Goal: Submit feedback/report problem

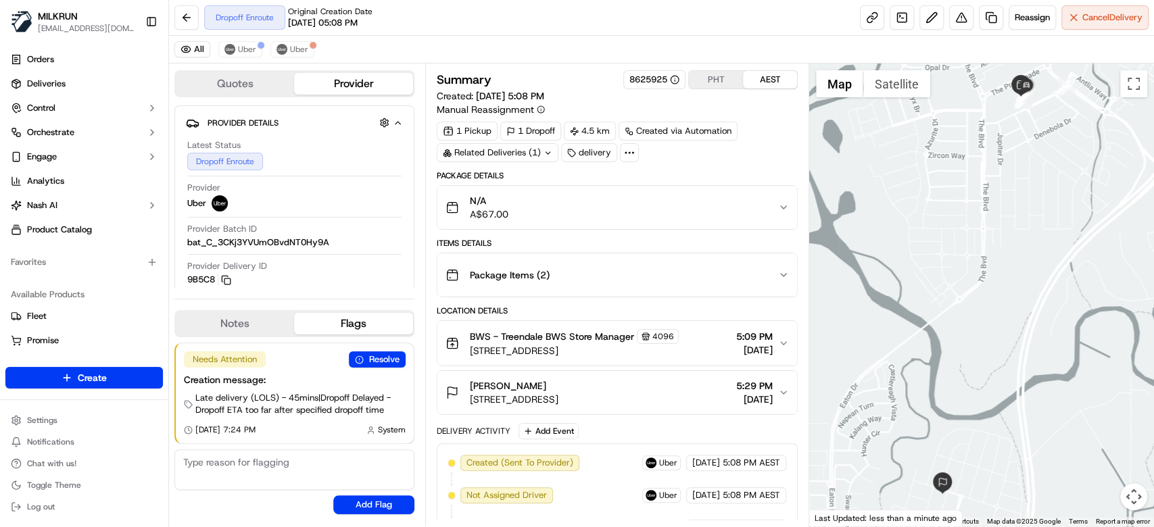
scroll to position [348, 0]
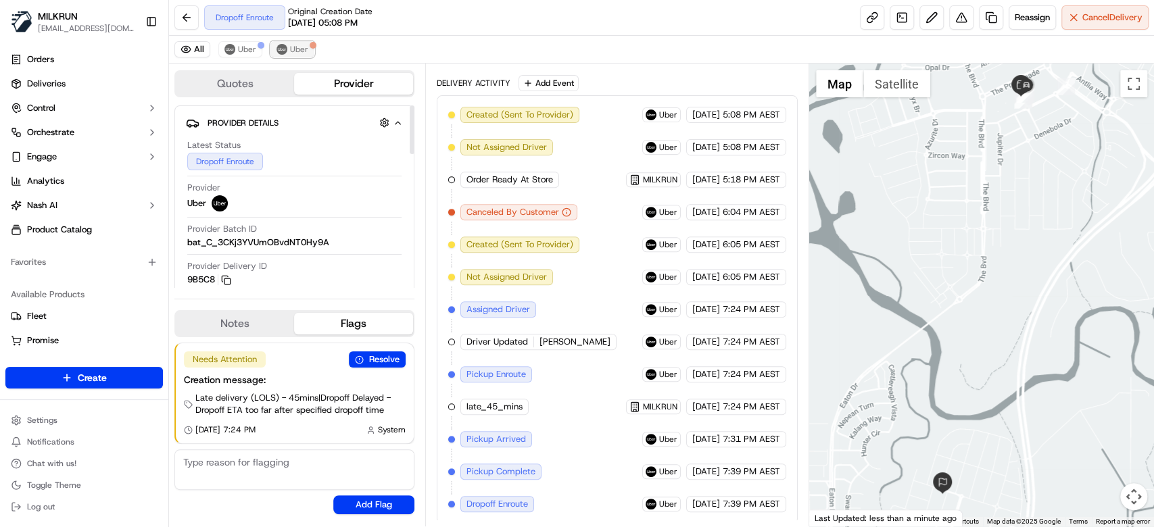
click at [298, 51] on span "Uber" at bounding box center [299, 49] width 18 height 11
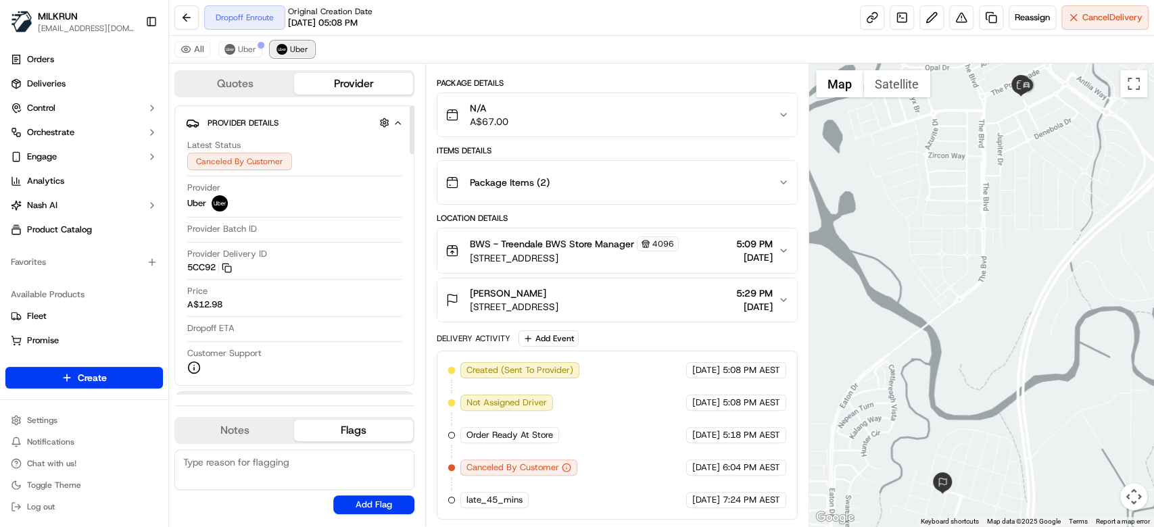
scroll to position [90, 0]
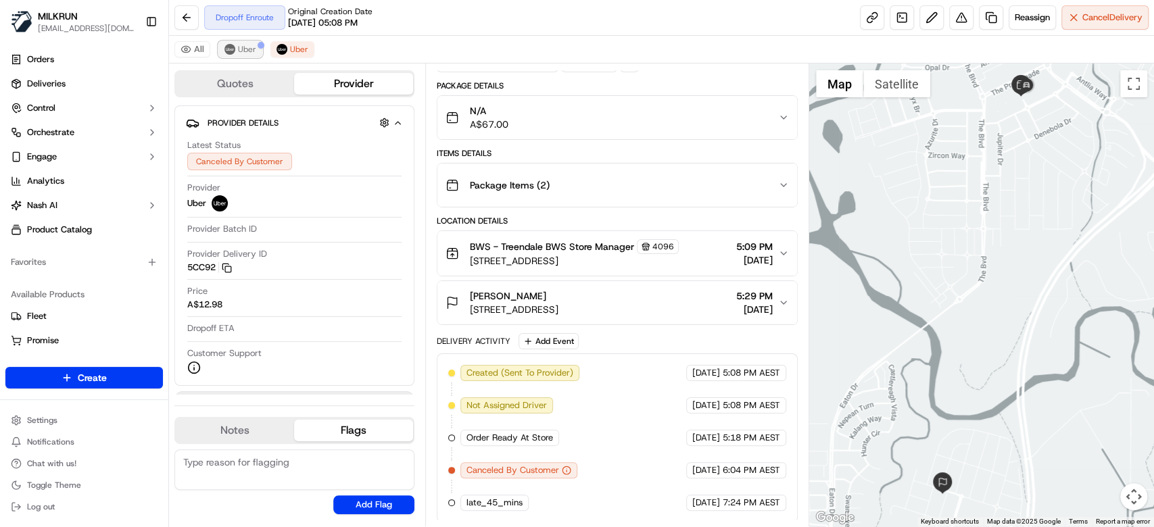
click at [238, 49] on span "Uber" at bounding box center [247, 49] width 18 height 11
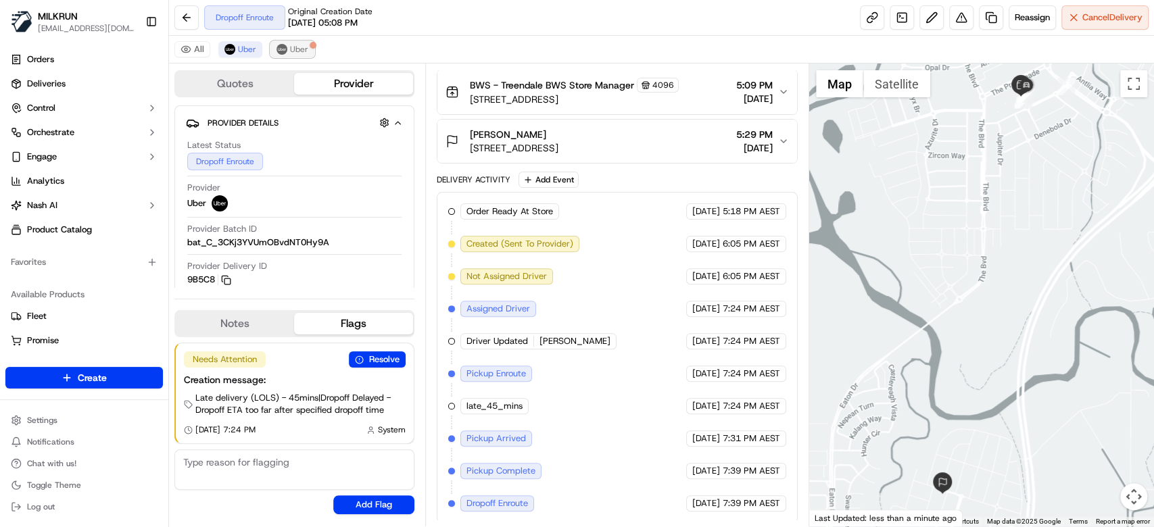
click at [290, 51] on span "Uber" at bounding box center [299, 49] width 18 height 11
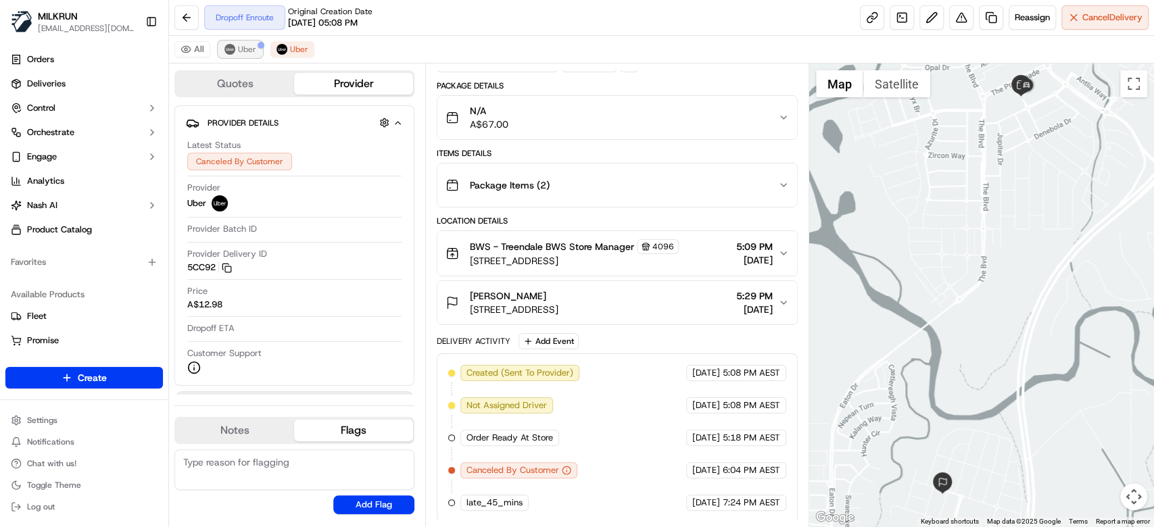
click at [248, 51] on span "Uber" at bounding box center [247, 49] width 18 height 11
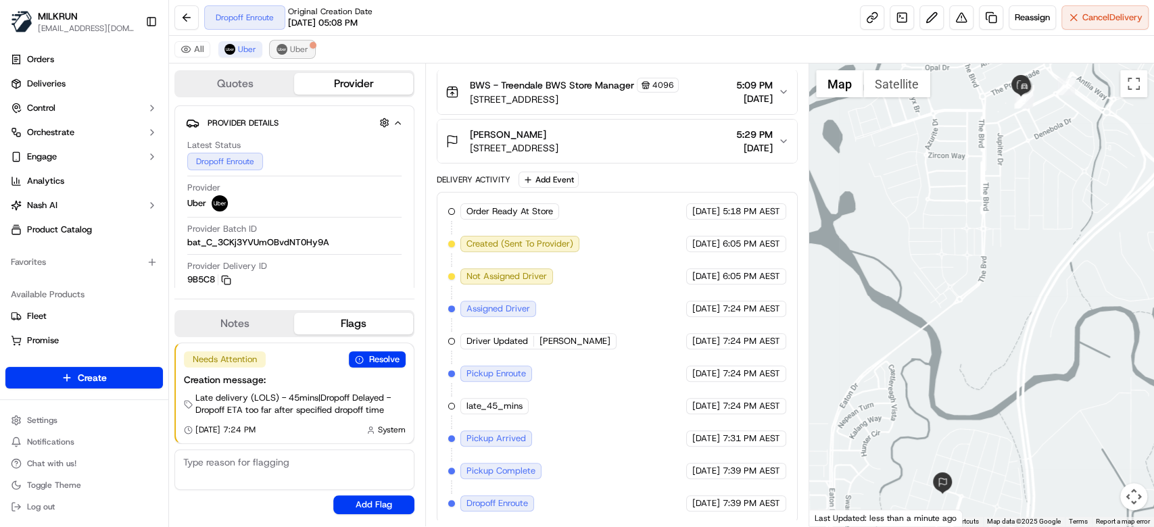
click at [299, 51] on span "Uber" at bounding box center [299, 49] width 18 height 11
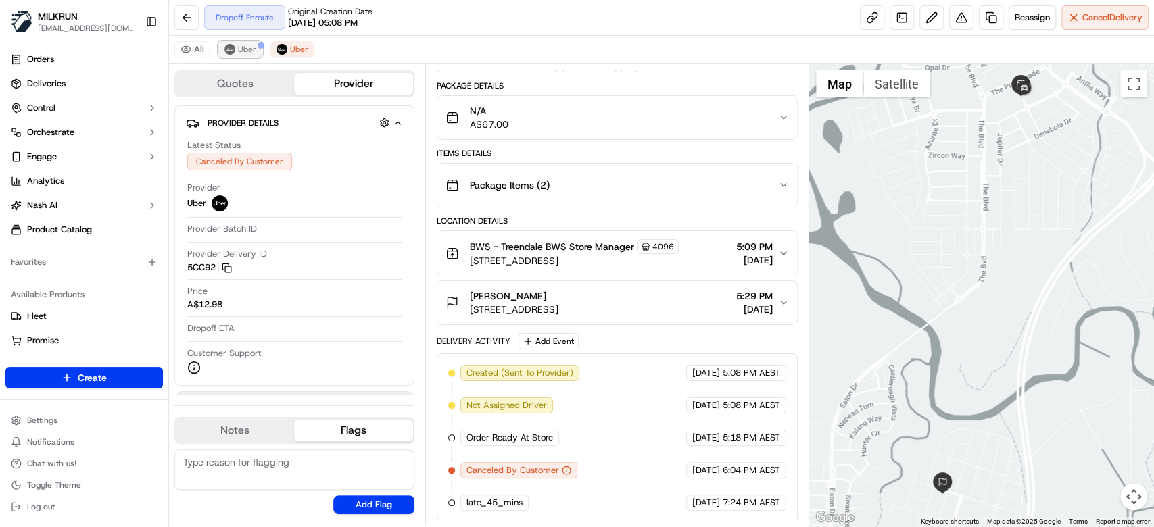
click at [250, 50] on span "Uber" at bounding box center [247, 49] width 18 height 11
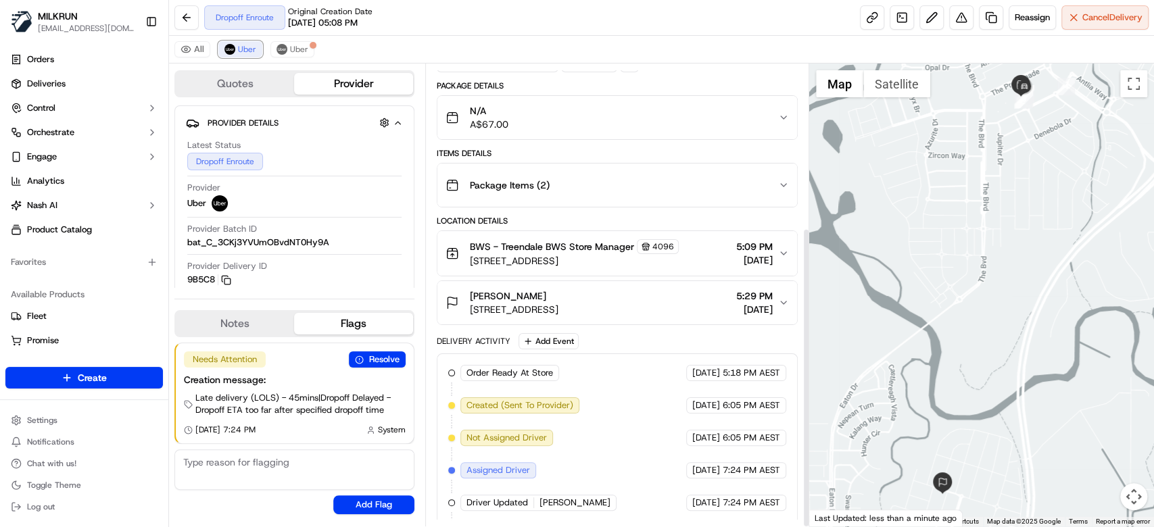
scroll to position [252, 0]
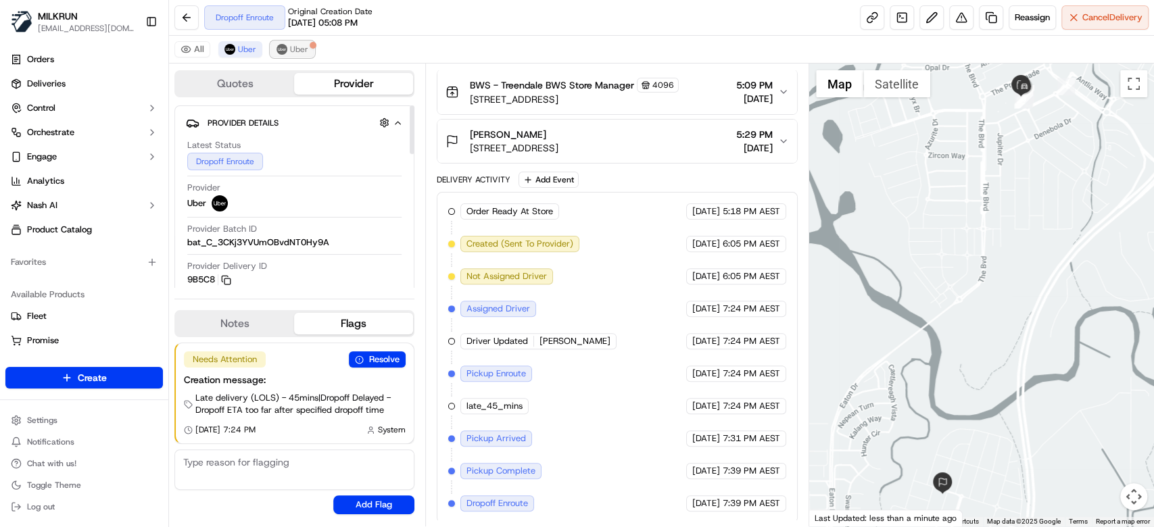
click at [294, 51] on span "Uber" at bounding box center [299, 49] width 18 height 11
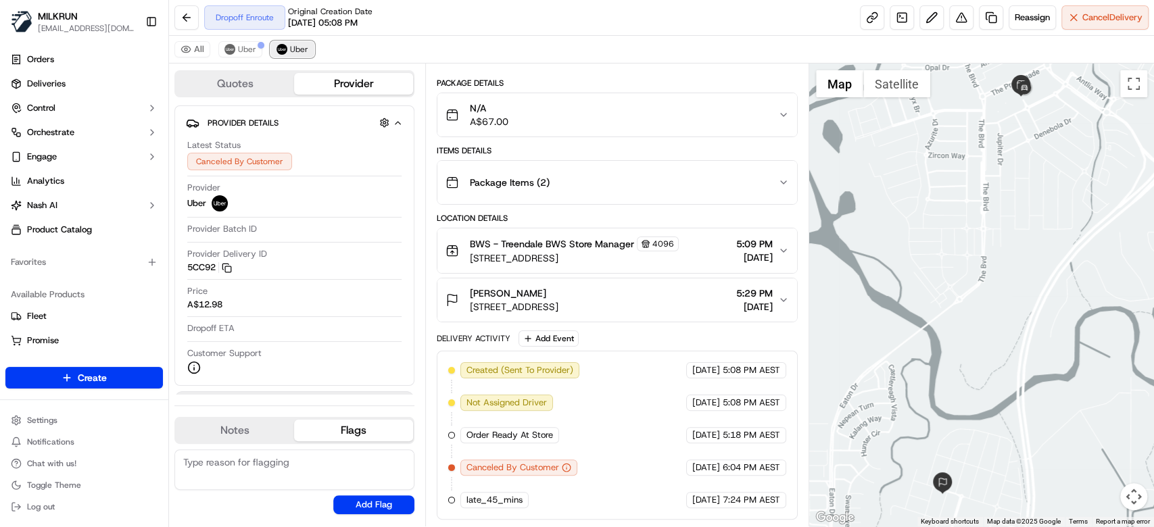
scroll to position [90, 0]
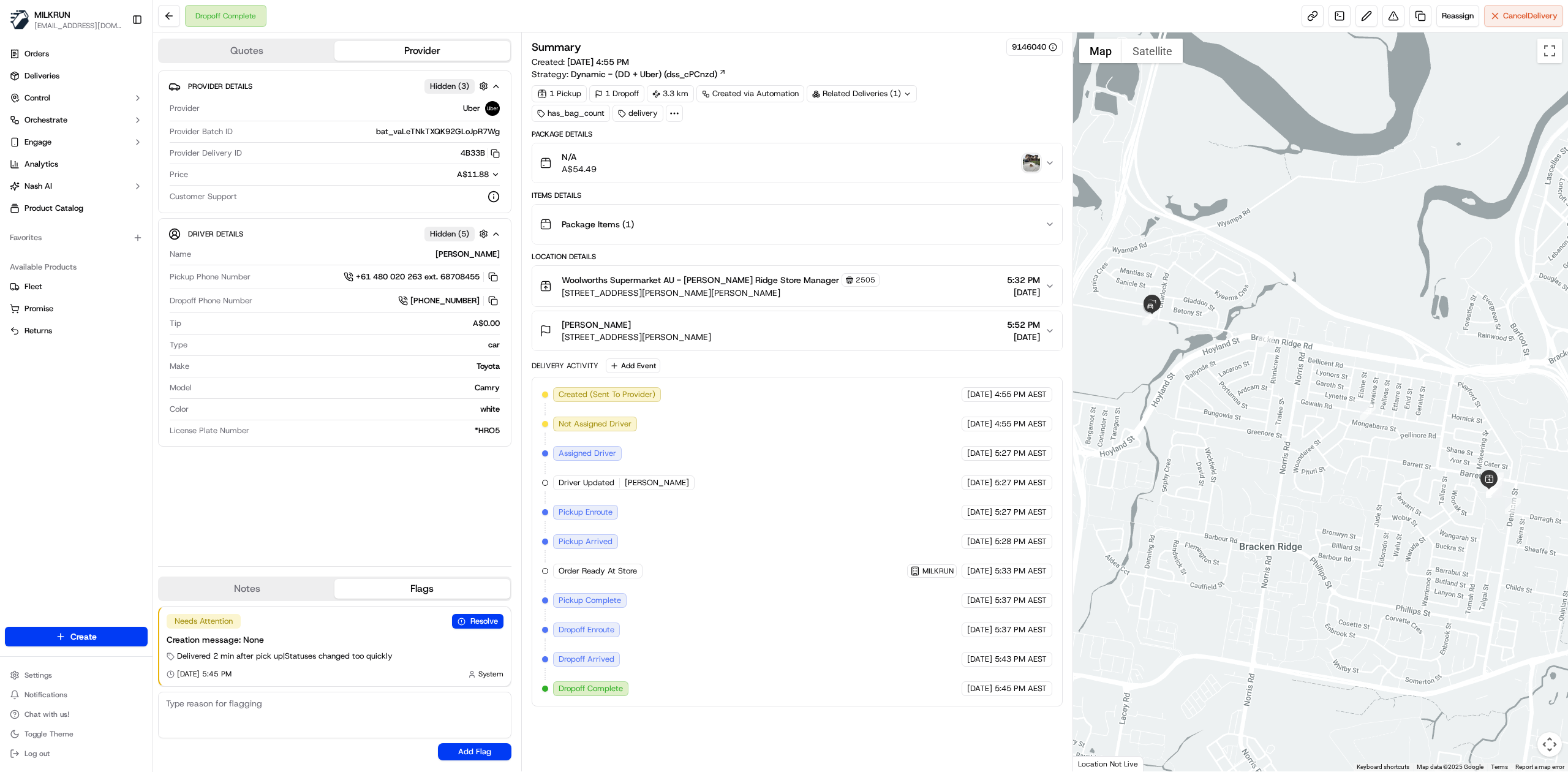
click at [844, 154] on div "N/A A$54.49" at bounding box center [793, 162] width 505 height 24
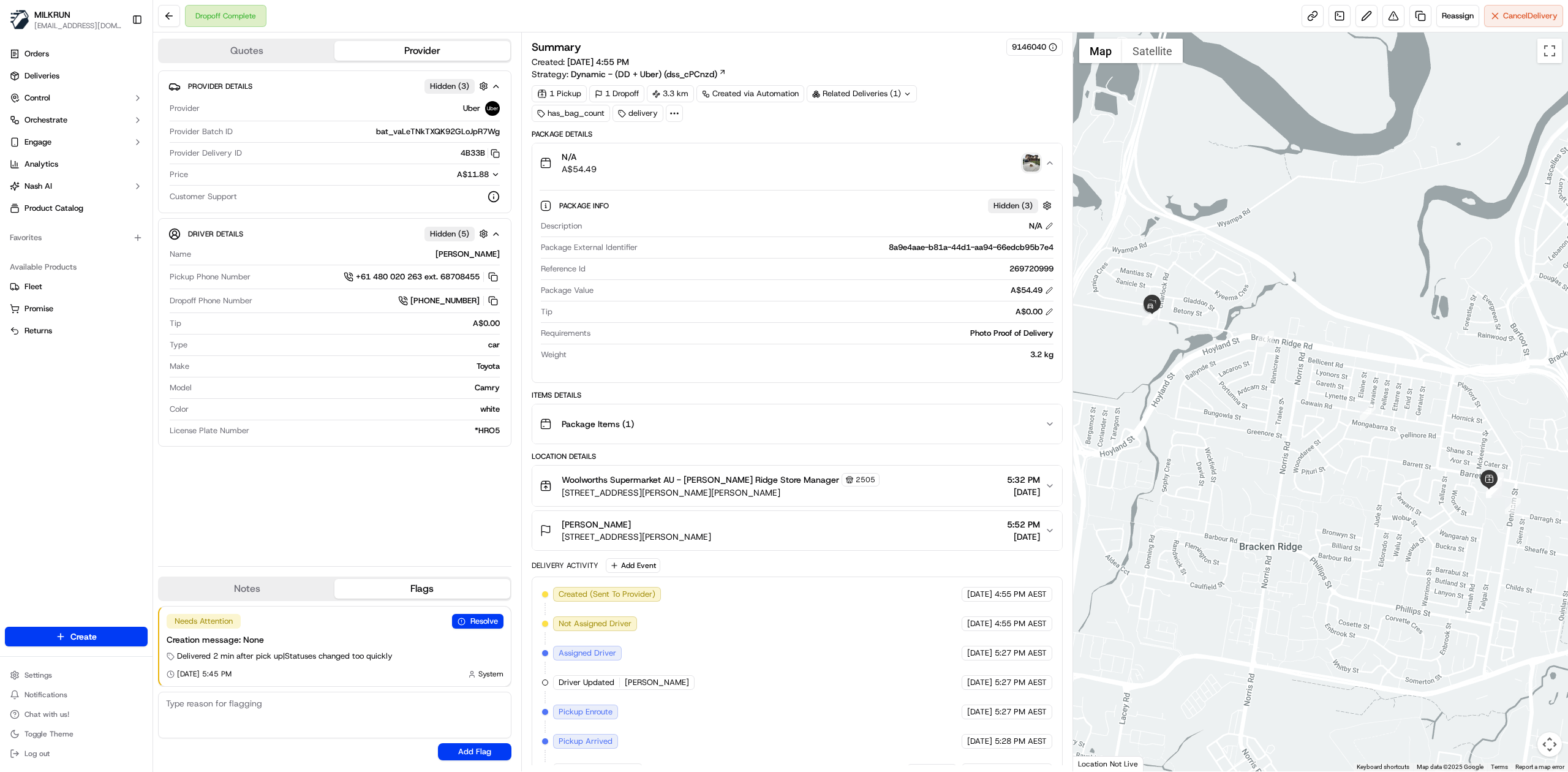
click at [844, 154] on div "N/A A$54.49" at bounding box center [793, 162] width 505 height 24
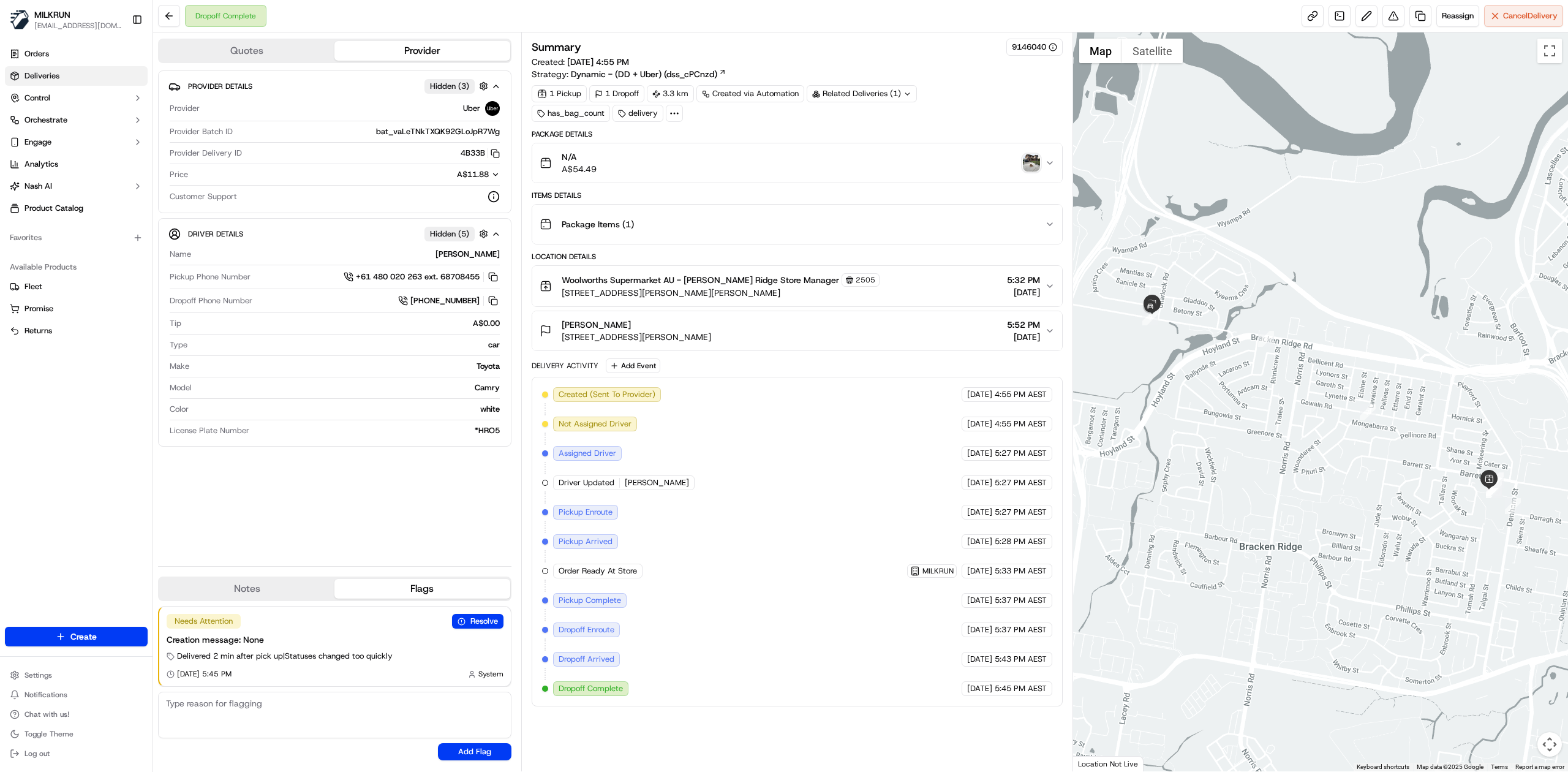
click at [35, 76] on span "Deliveries" at bounding box center [42, 76] width 35 height 11
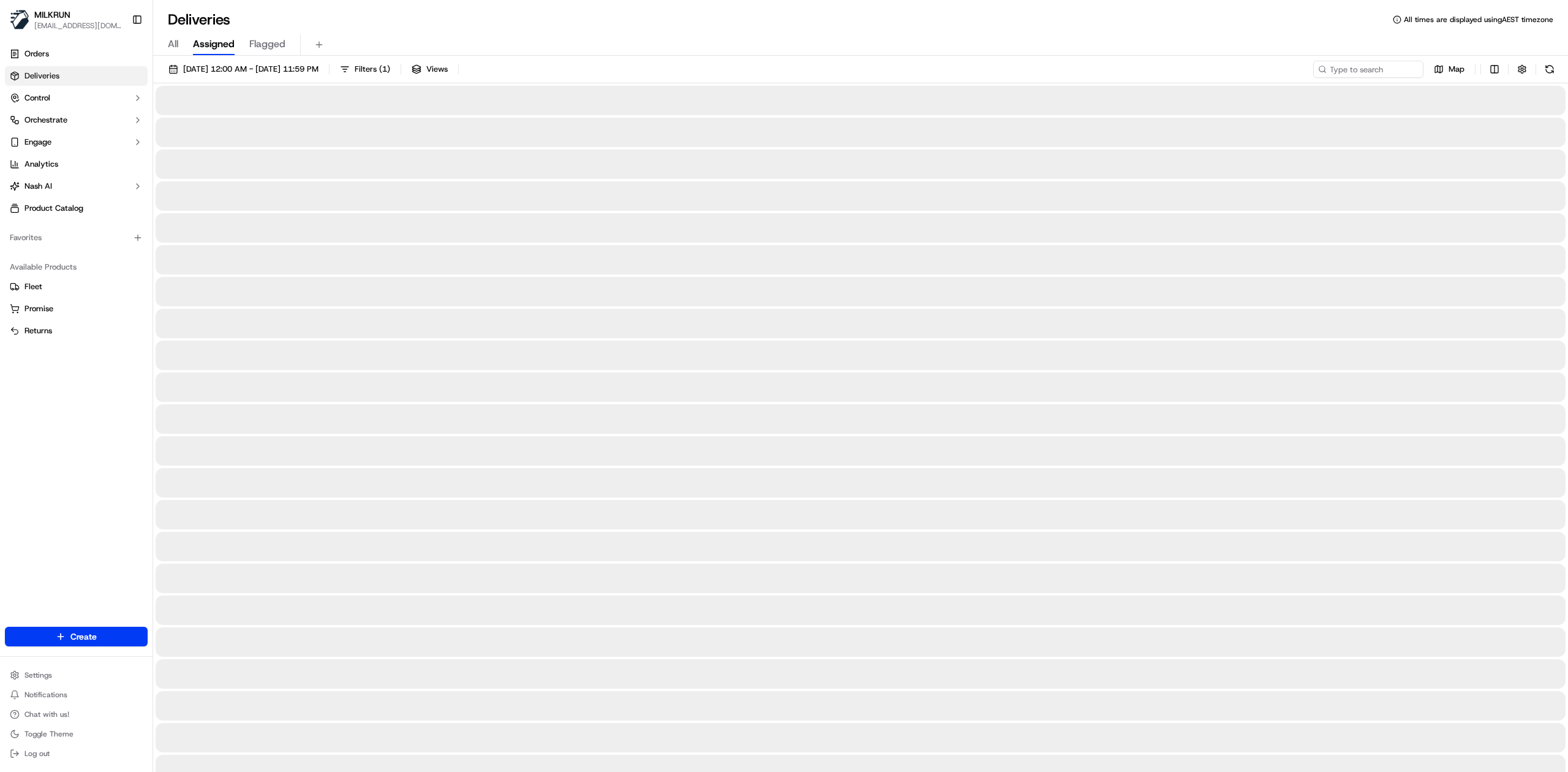
click at [170, 43] on span "All" at bounding box center [172, 44] width 10 height 14
click at [1362, 72] on input at bounding box center [1350, 69] width 147 height 17
paste input "1e2550f2-92c2-4050-a0ff-14ffea71b680"
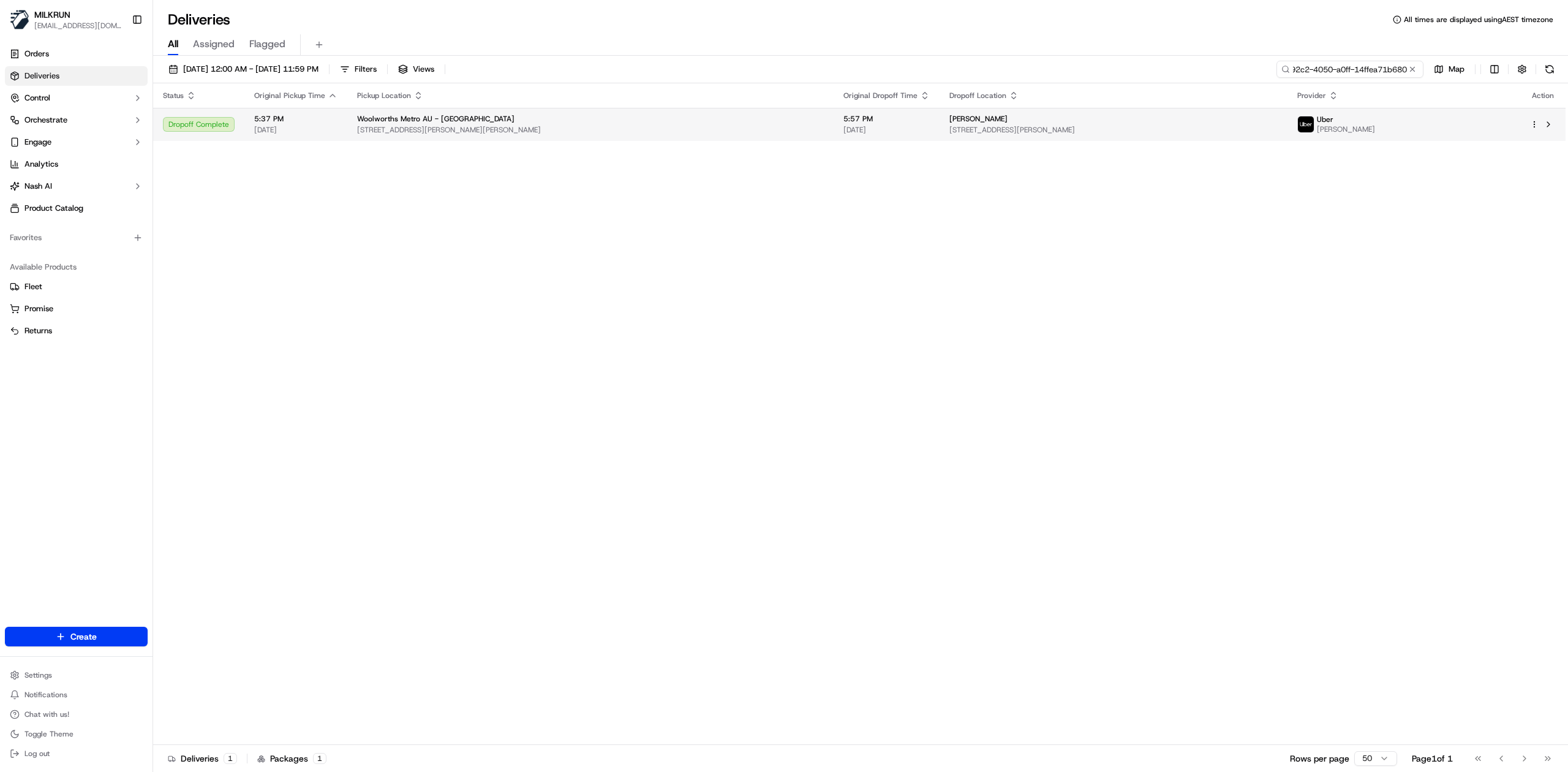
type input "1e2550f2-92c2-4050-a0ff-14ffea71b680"
click at [650, 125] on span "[STREET_ADDRESS][PERSON_NAME][PERSON_NAME]" at bounding box center [590, 130] width 467 height 10
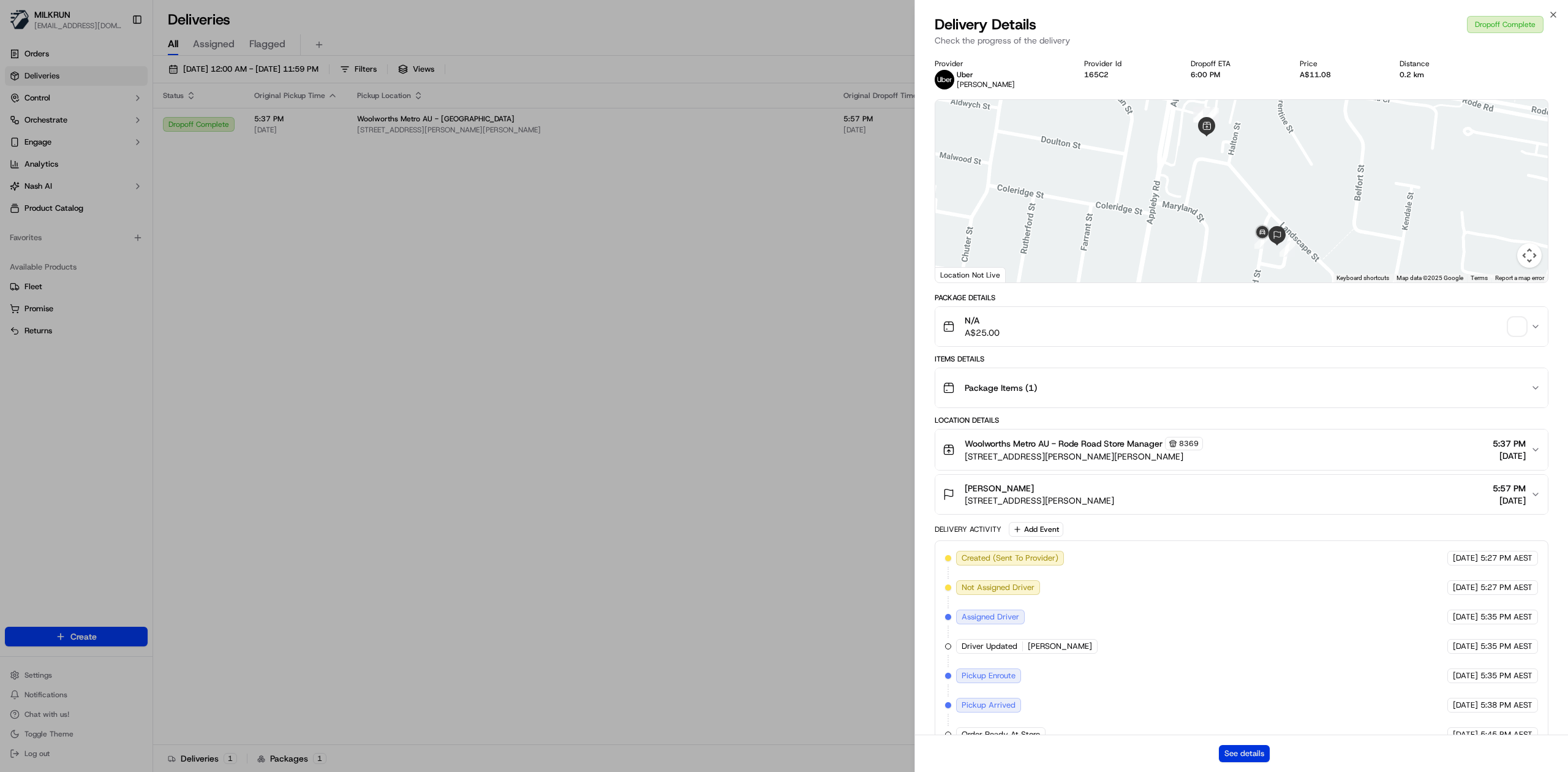
click at [1254, 753] on button "See details" at bounding box center [1245, 753] width 51 height 17
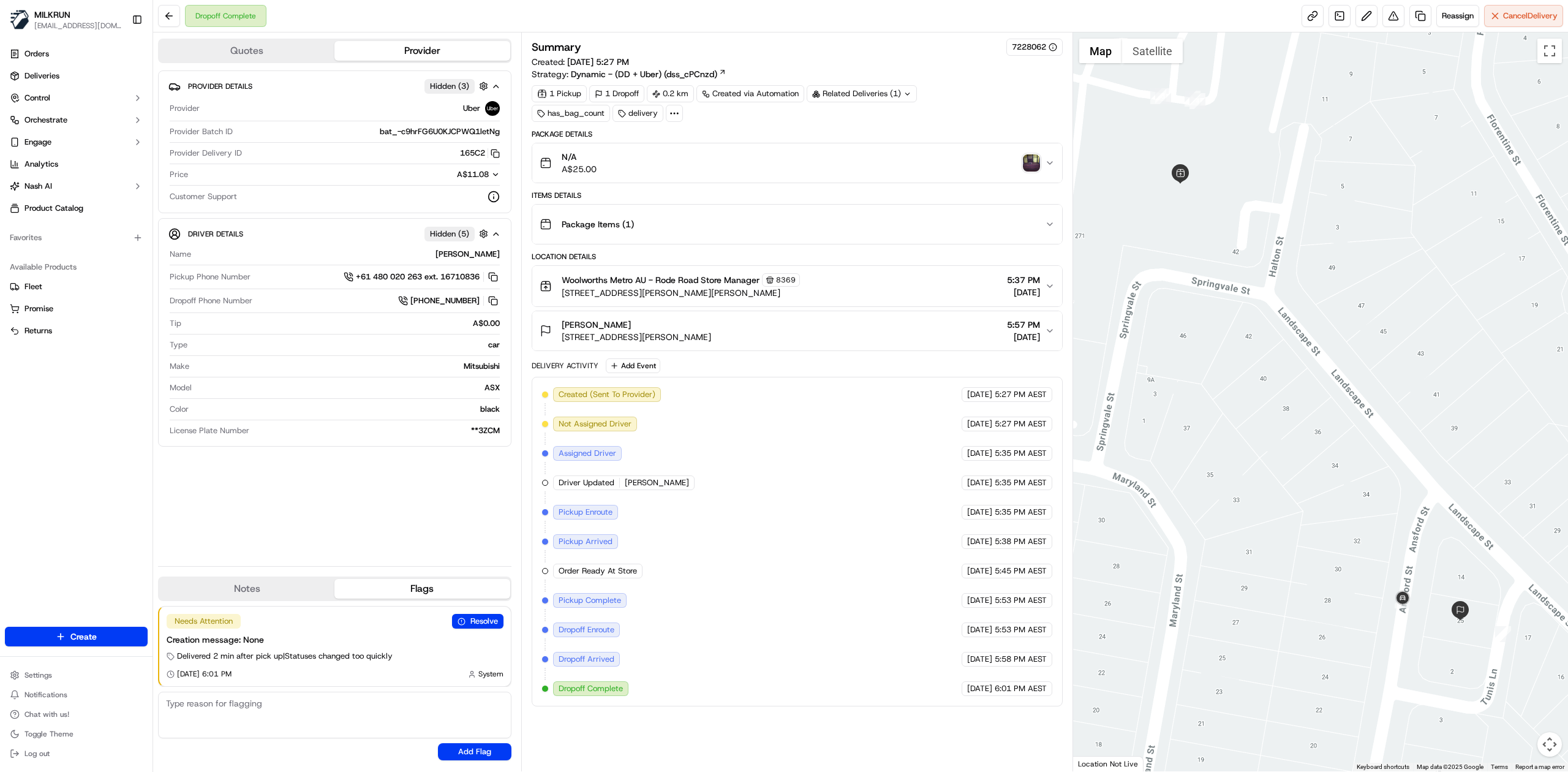
click at [1032, 166] on img "button" at bounding box center [1031, 162] width 17 height 17
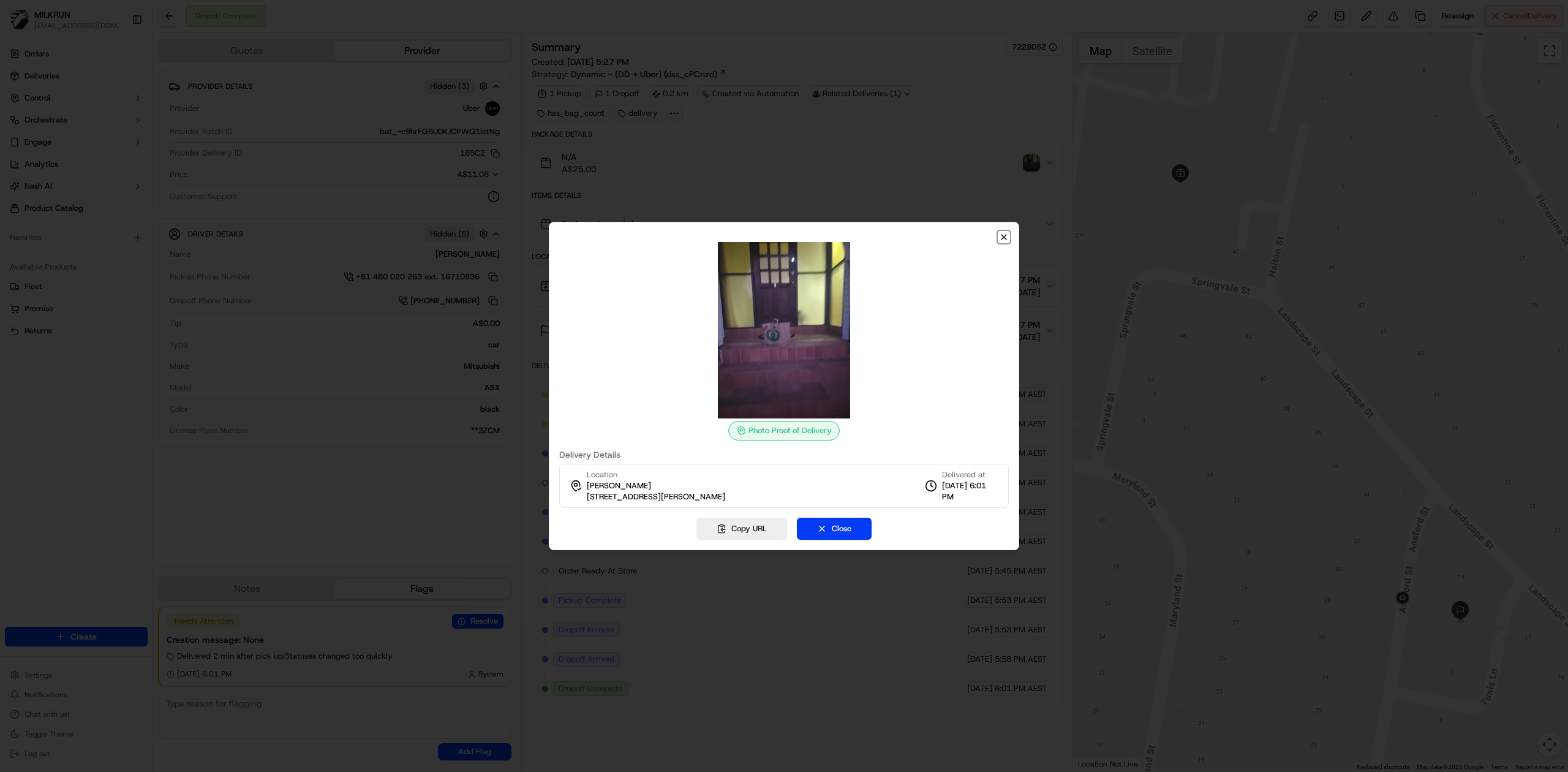
click at [1005, 236] on icon "button" at bounding box center [1004, 236] width 10 height 10
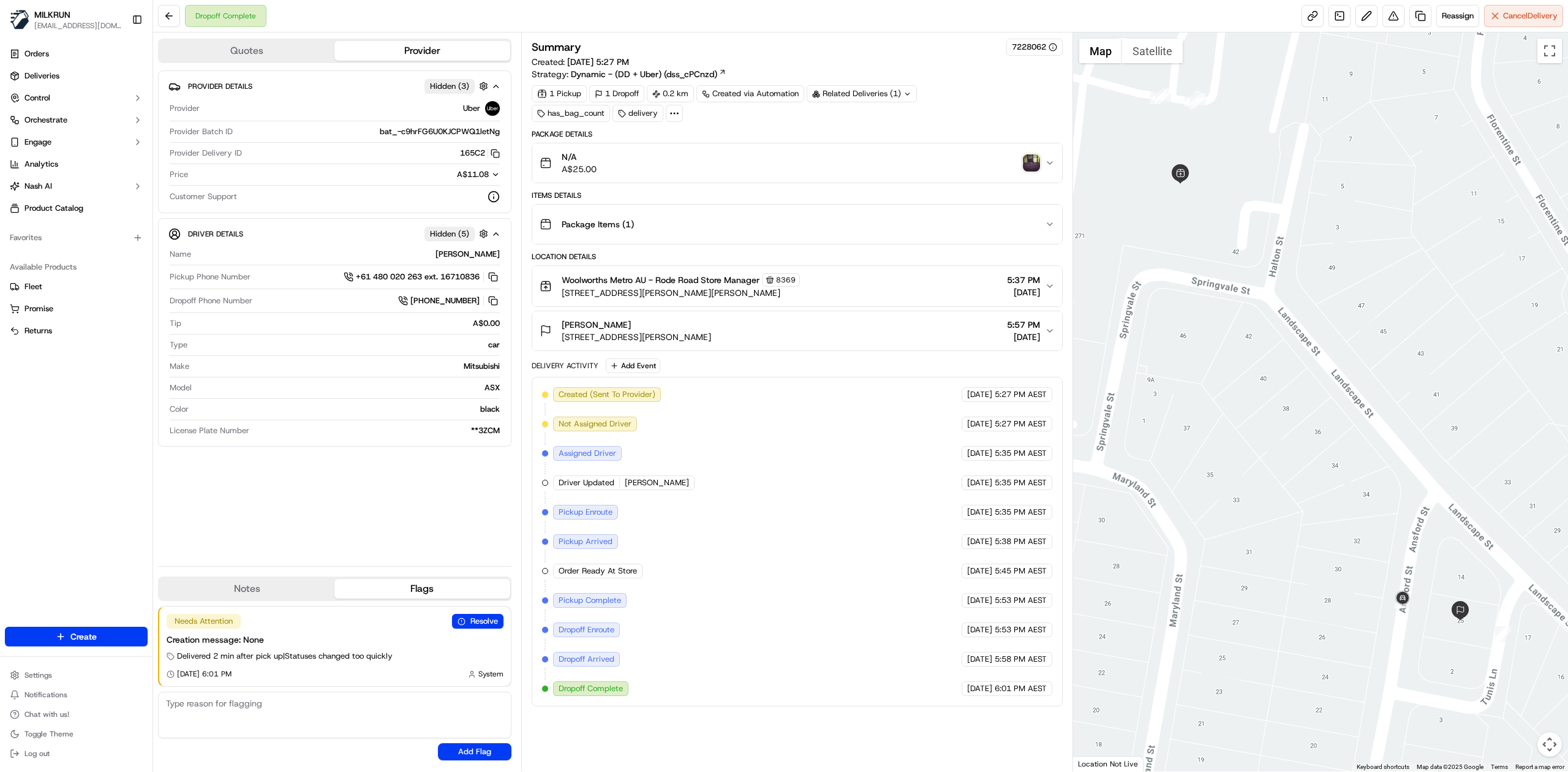
click at [1049, 164] on icon "button" at bounding box center [1049, 163] width 5 height 3
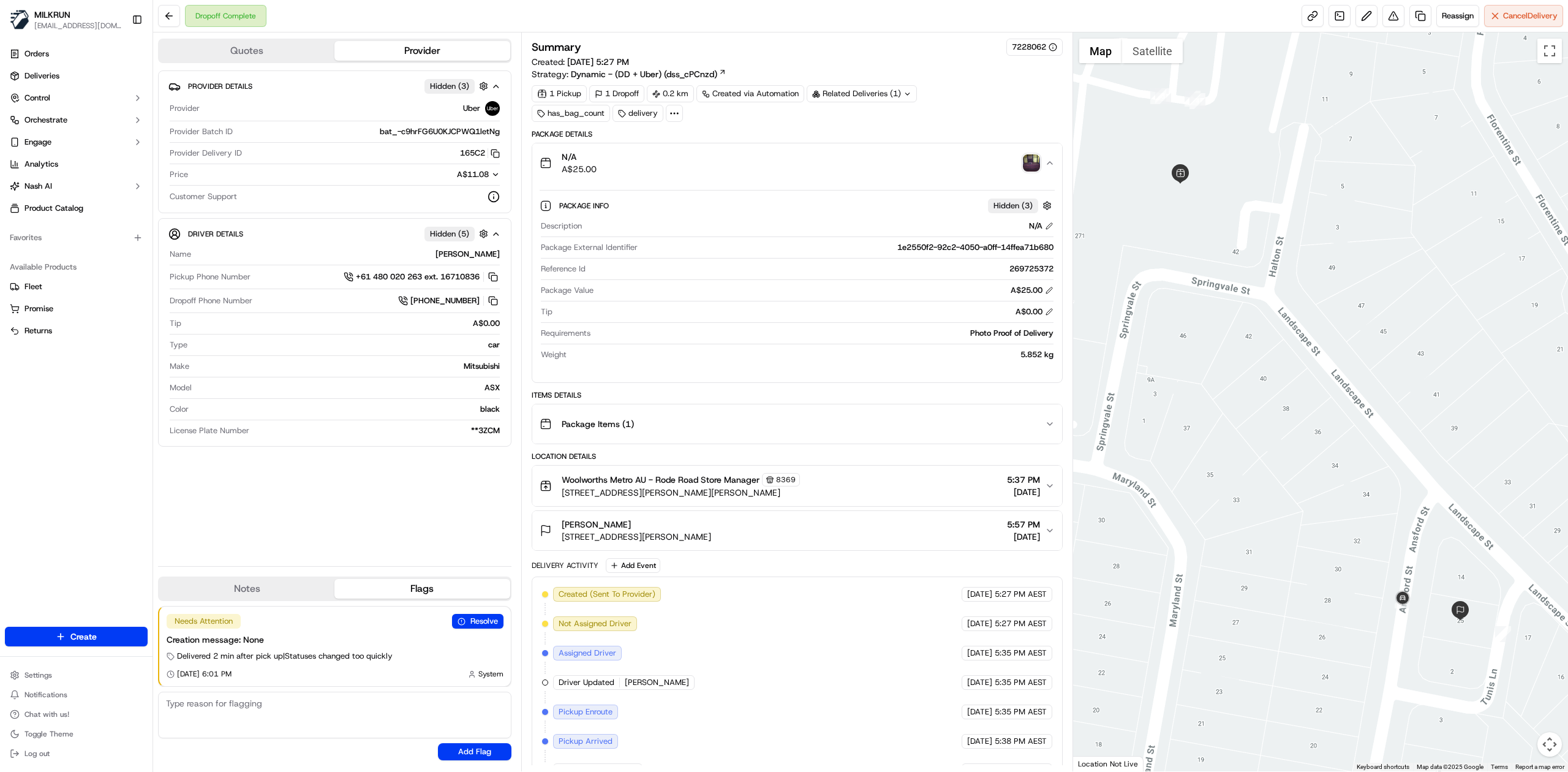
click at [882, 168] on div "N/A A$25.00" at bounding box center [793, 162] width 505 height 24
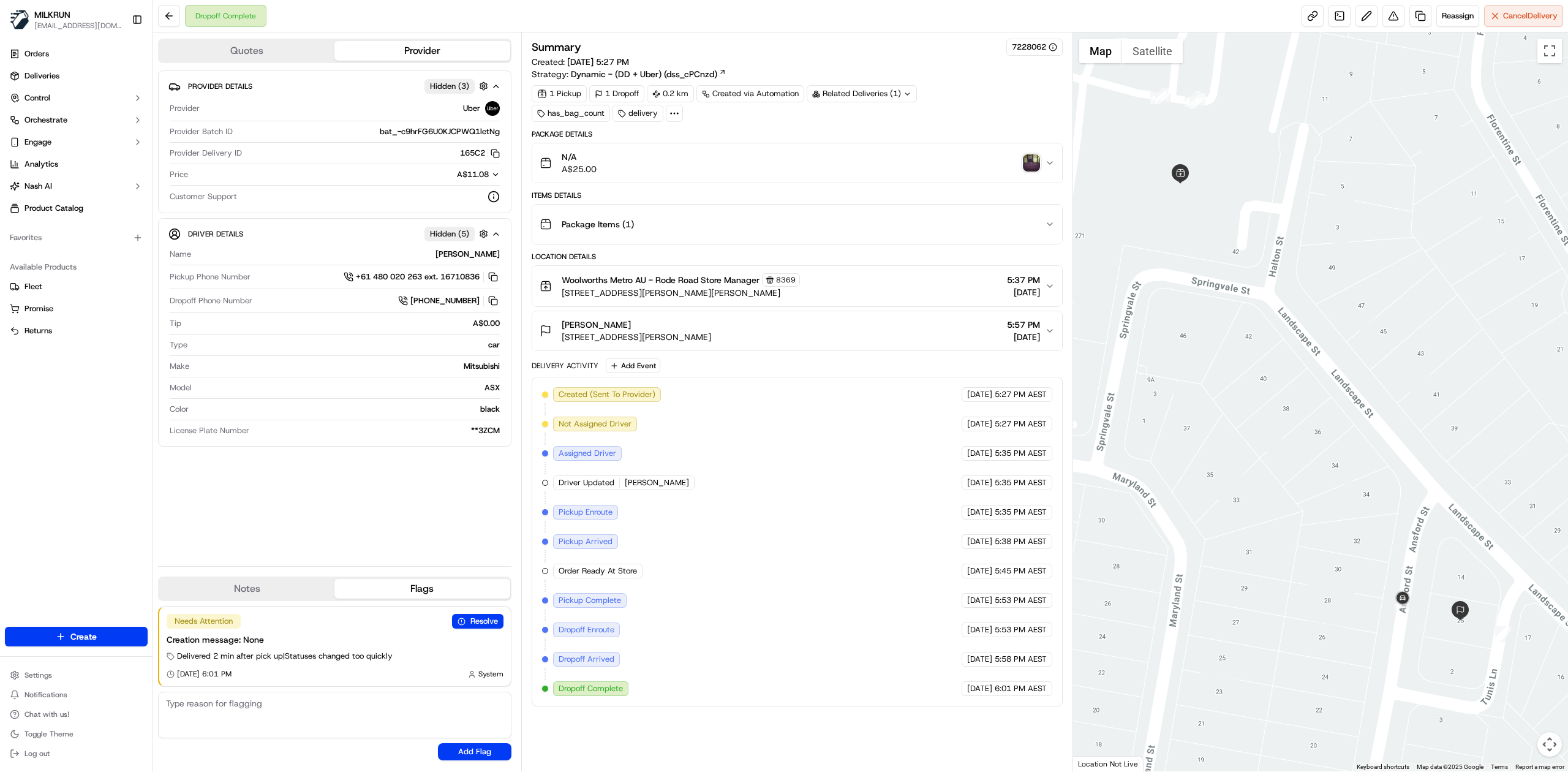
drag, startPoint x: 628, startPoint y: 321, endPoint x: 572, endPoint y: 328, distance: 56.4
click at [572, 328] on button "Gabrielle Currie 25 Ansford St, Stafford Heights, QLD 4053, AU 5:57 PM 16/09/20…" at bounding box center [797, 331] width 530 height 39
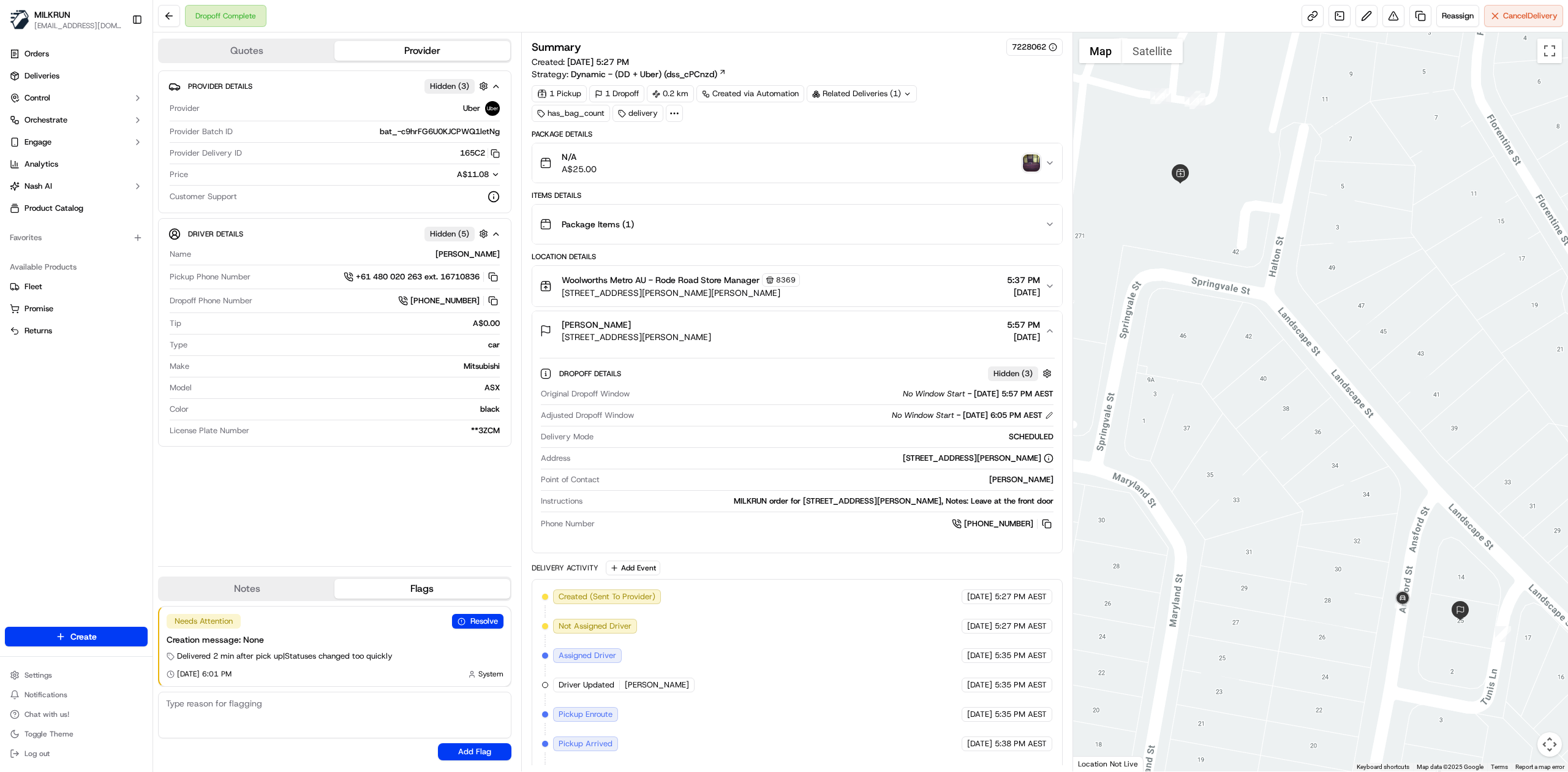
drag, startPoint x: 632, startPoint y: 327, endPoint x: 562, endPoint y: 328, distance: 70.0
click at [562, 328] on div "Gabrielle Currie" at bounding box center [636, 325] width 149 height 13
copy span "Gabrielle Currie"
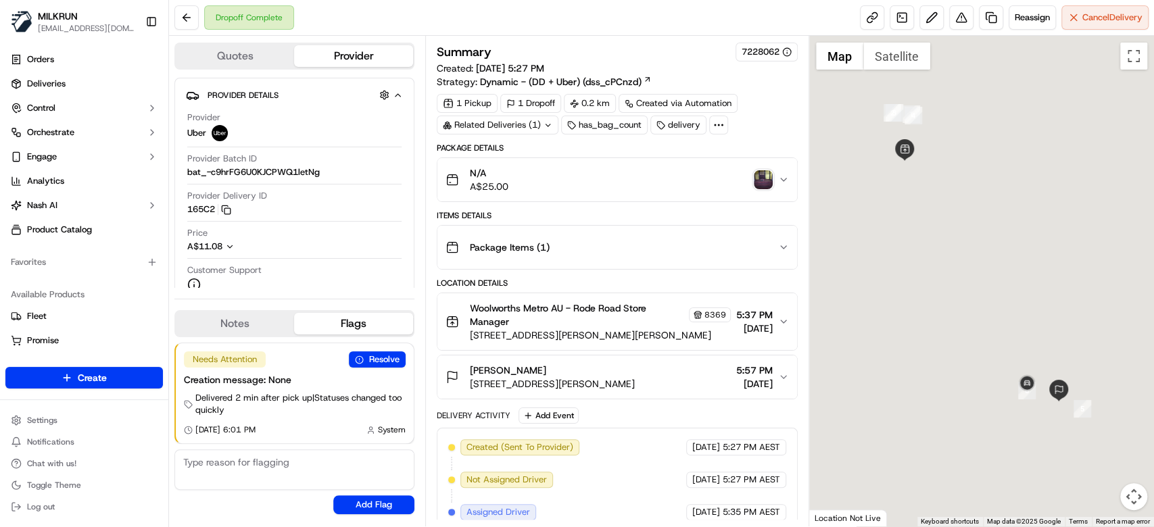
click at [767, 177] on img "button" at bounding box center [763, 179] width 19 height 19
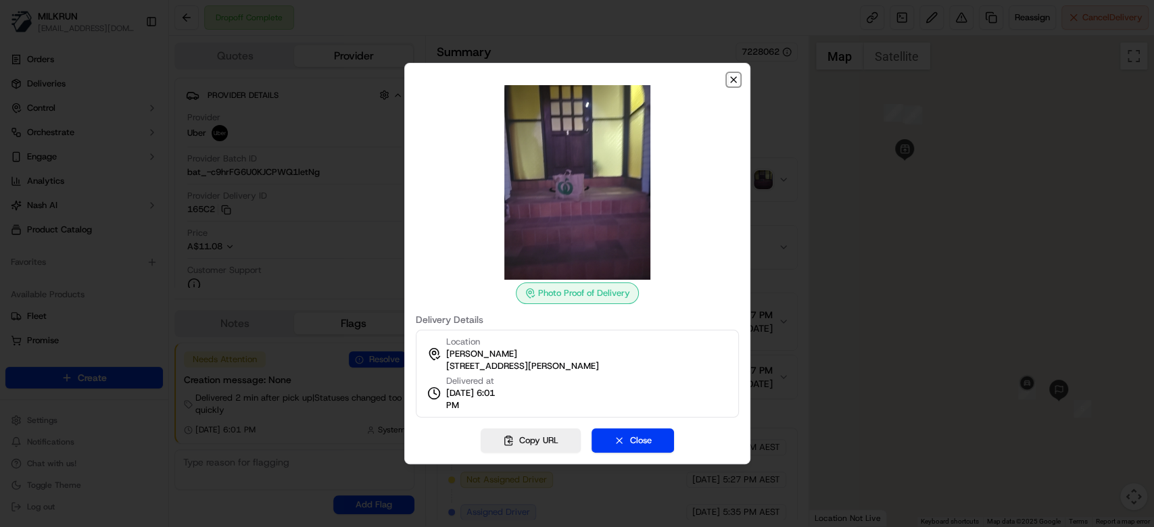
click at [735, 78] on icon "button" at bounding box center [733, 79] width 11 height 11
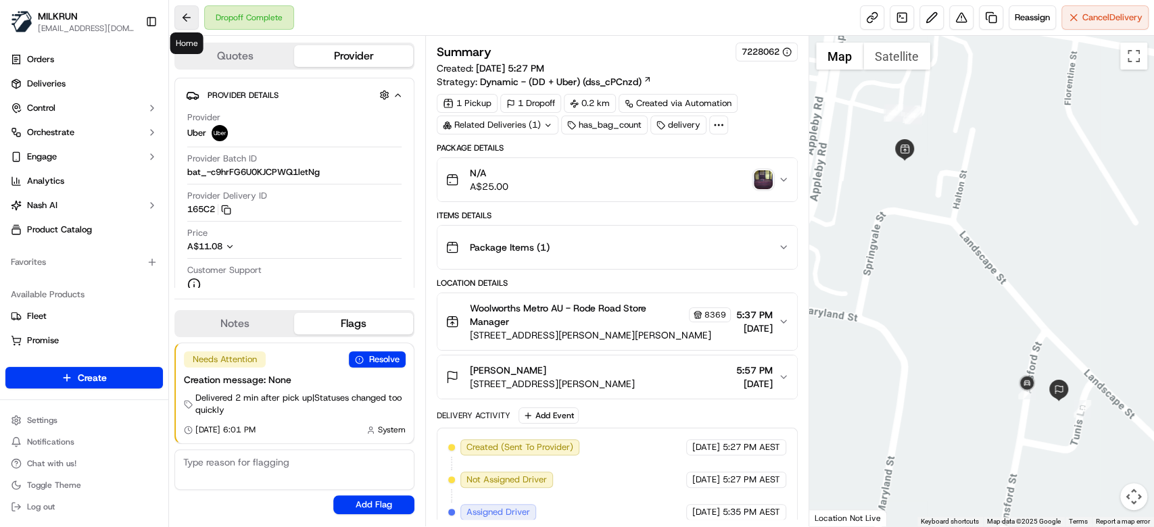
click at [192, 18] on button at bounding box center [186, 17] width 24 height 24
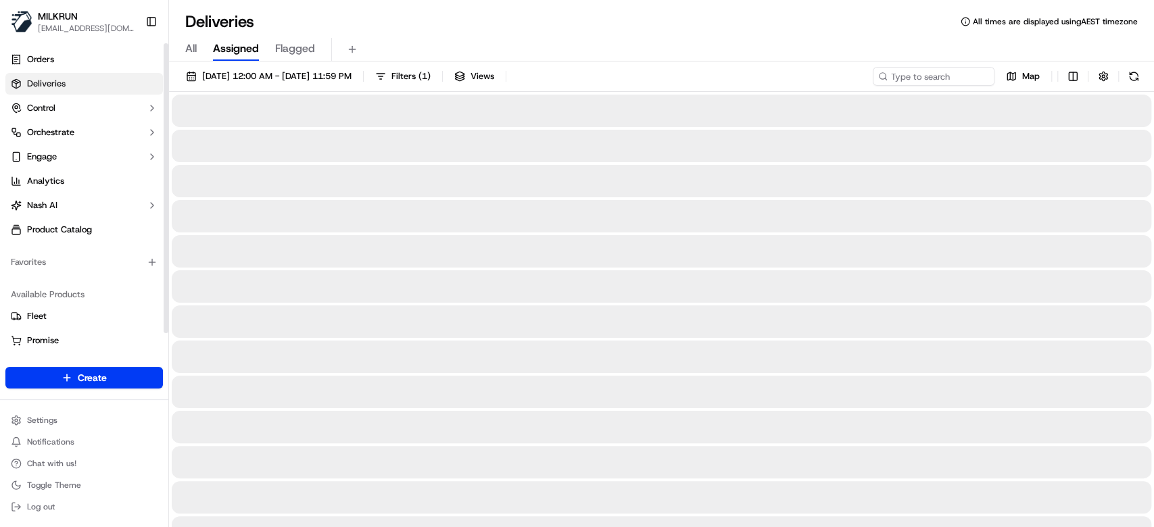
click at [195, 46] on span "All" at bounding box center [190, 49] width 11 height 16
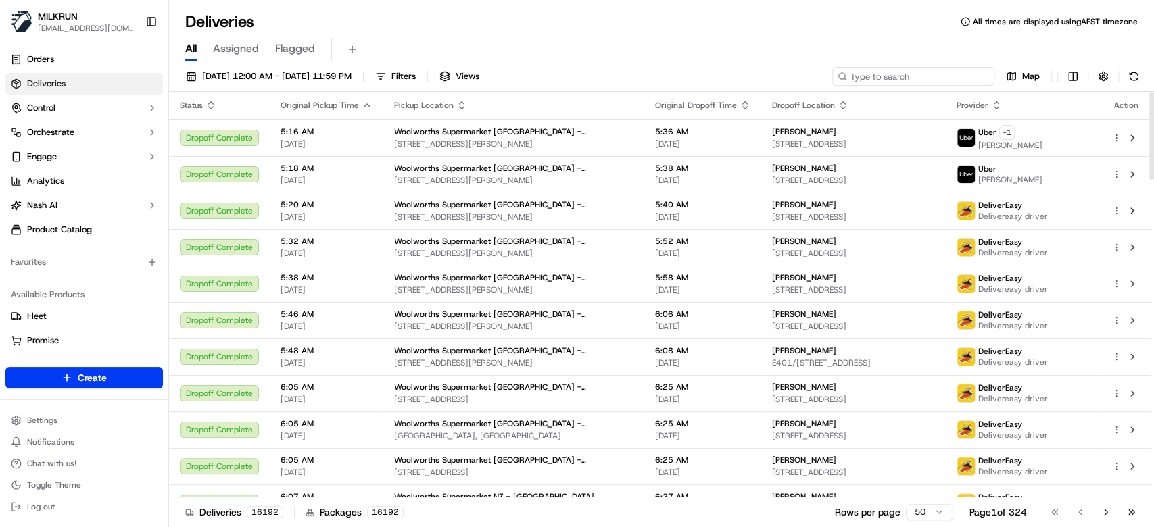
click at [968, 79] on input at bounding box center [913, 76] width 162 height 19
paste input "[PERSON_NAME]"
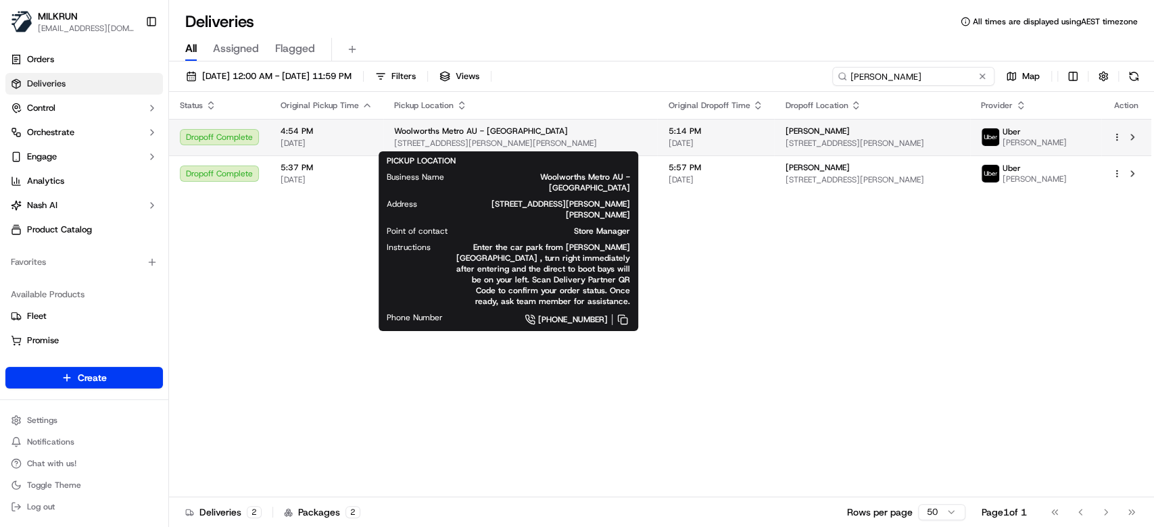
type input "[PERSON_NAME]"
click at [611, 135] on div "Woolworths Metro AU - Rode Road" at bounding box center [520, 131] width 252 height 11
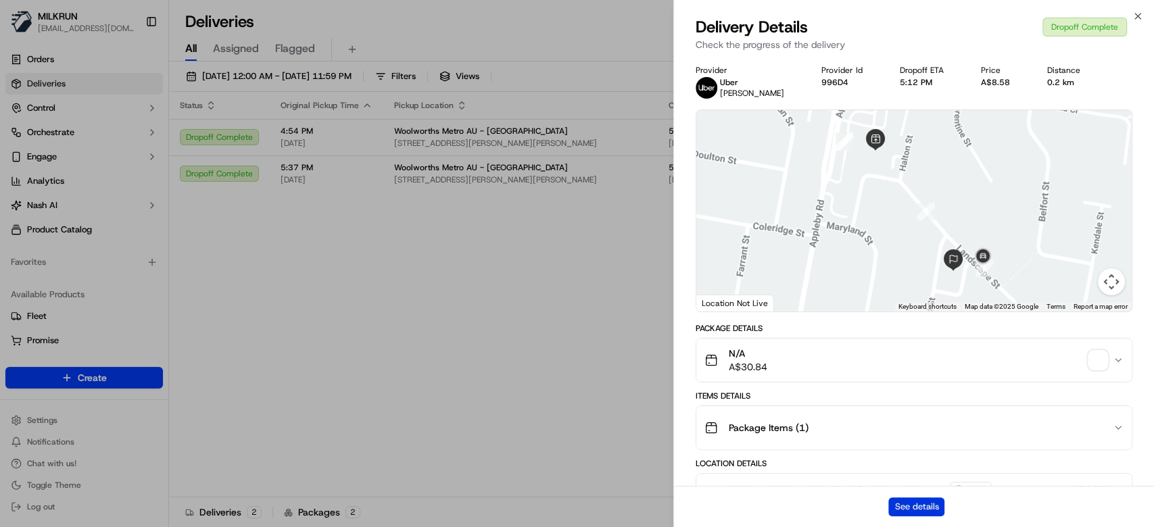
click at [923, 510] on button "See details" at bounding box center [917, 507] width 56 height 19
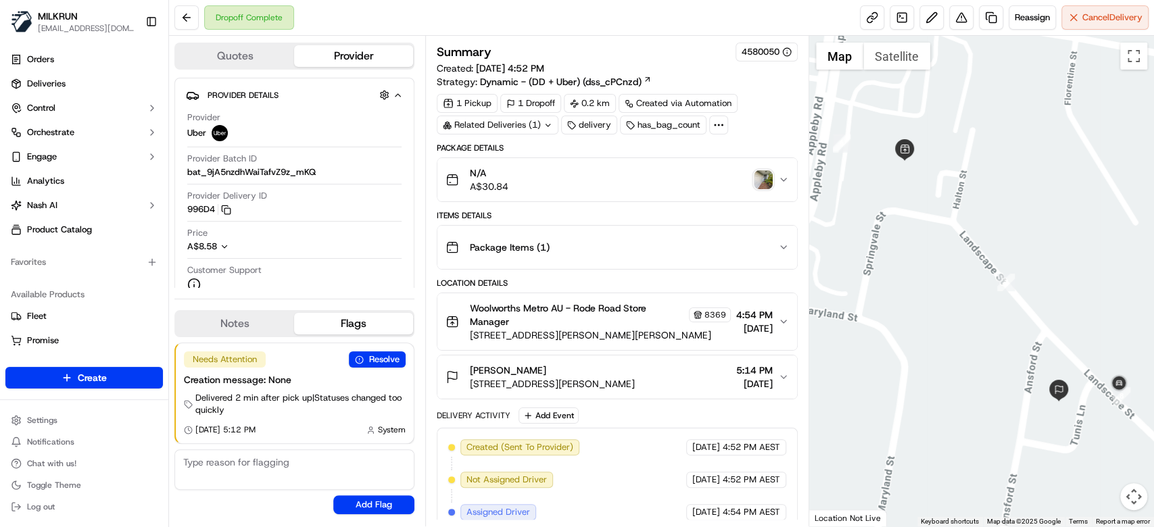
click at [760, 179] on img "button" at bounding box center [763, 179] width 19 height 19
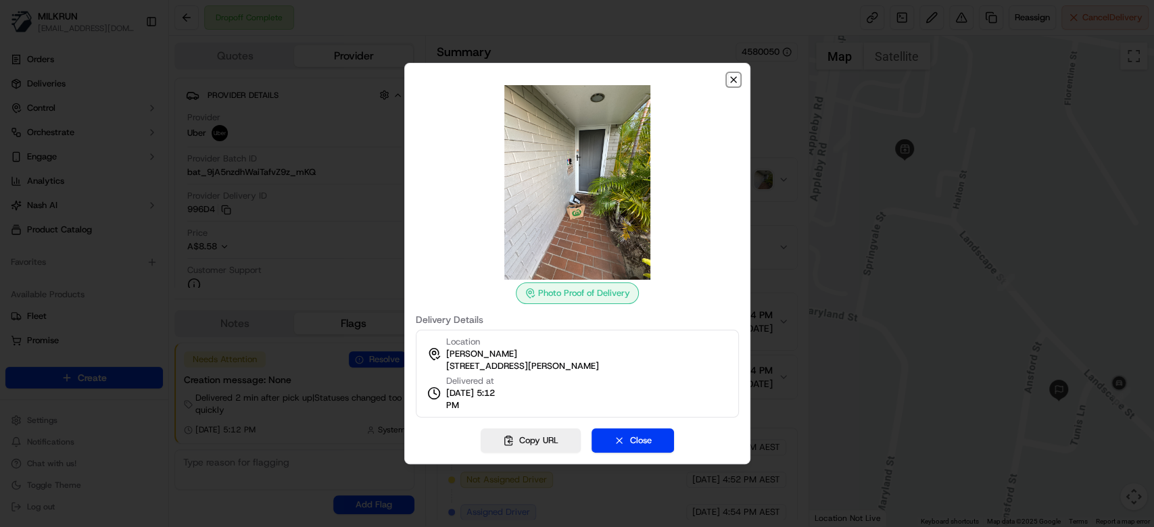
click at [736, 83] on icon "button" at bounding box center [733, 79] width 5 height 5
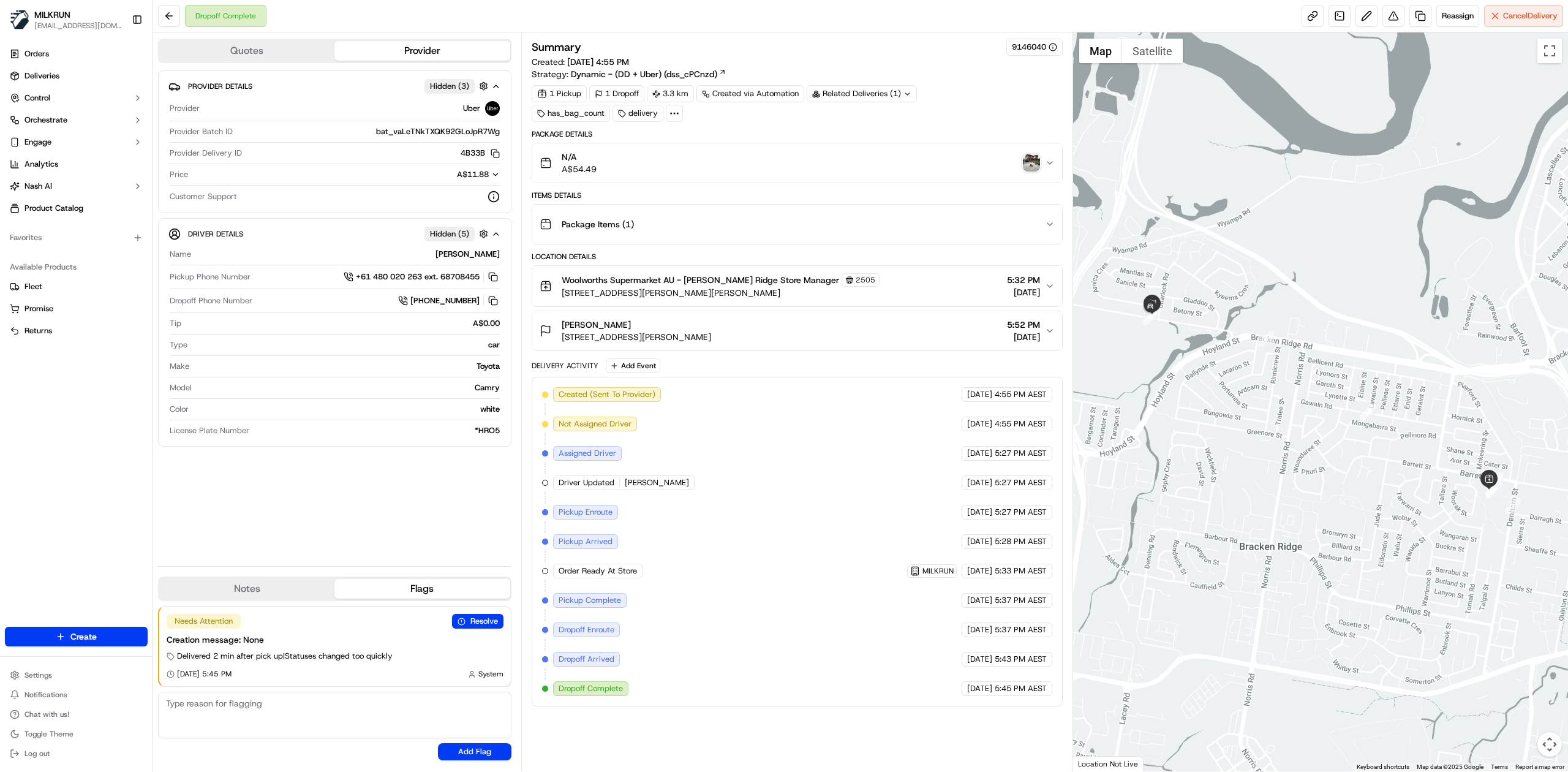
click at [1033, 162] on img "button" at bounding box center [1031, 162] width 17 height 17
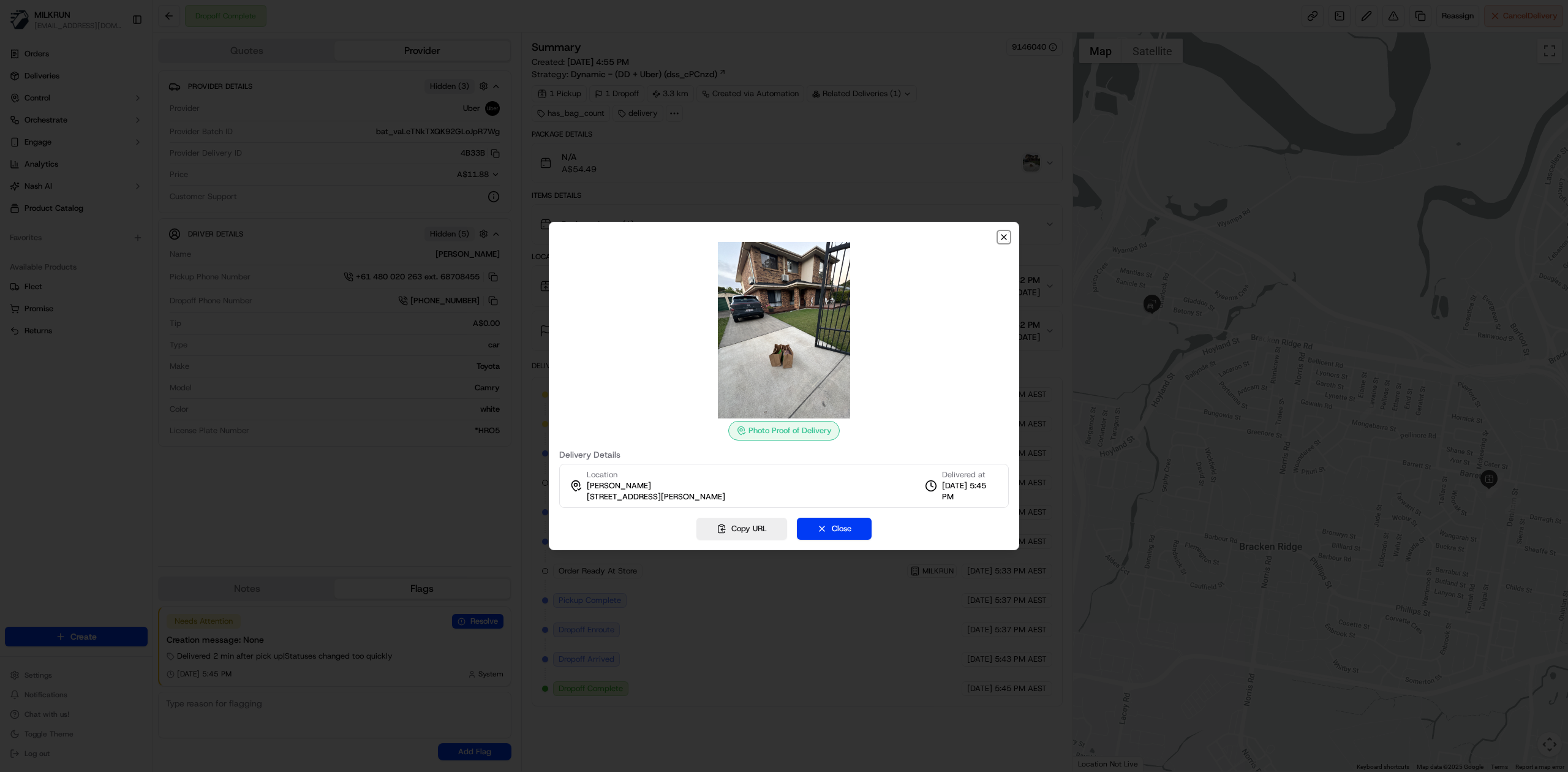
click at [1005, 236] on icon "button" at bounding box center [1004, 236] width 10 height 10
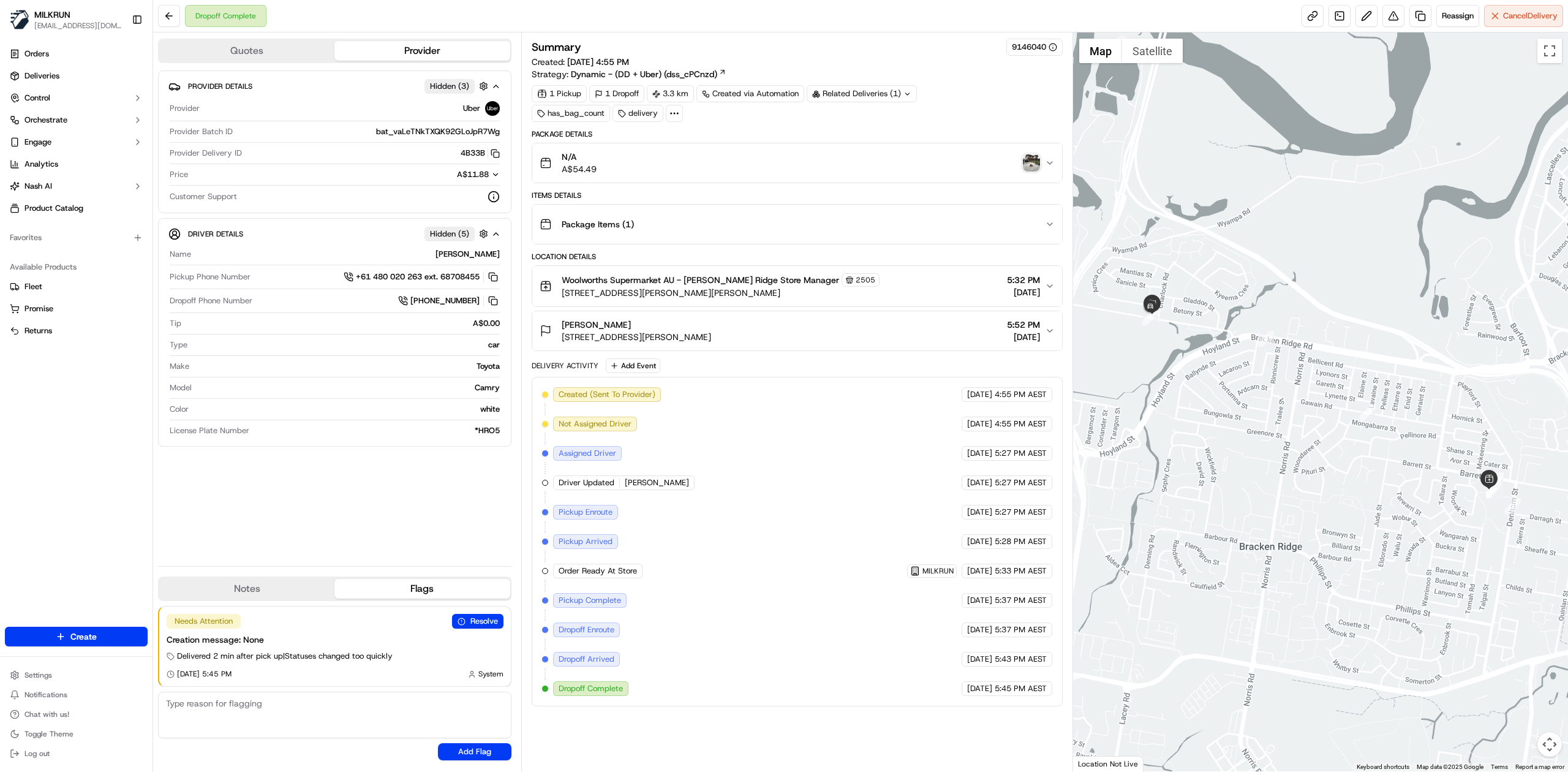
click at [1034, 167] on img "button" at bounding box center [1031, 162] width 17 height 17
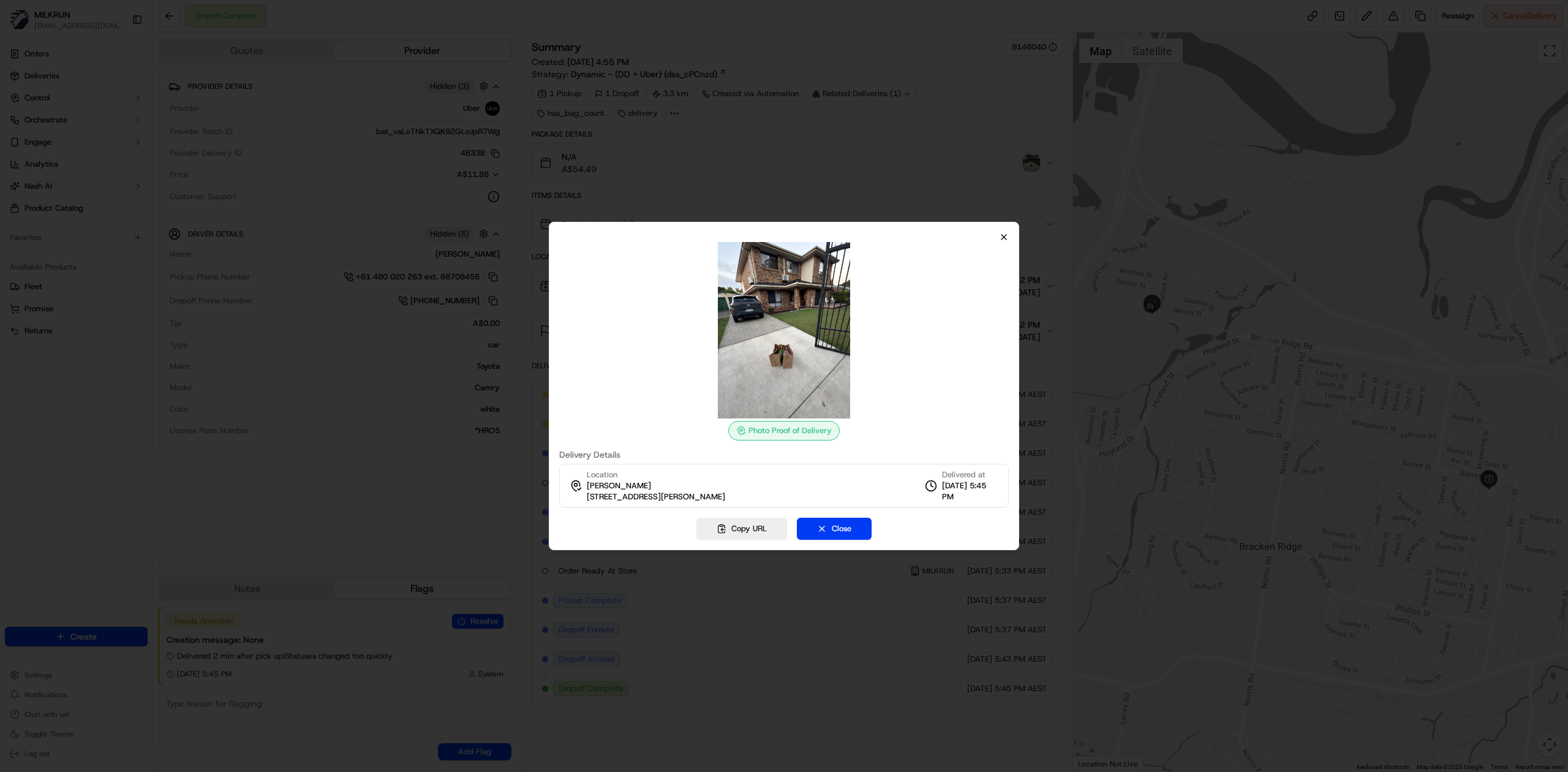
click at [1000, 236] on div "Photo Proof of Delivery Delivery Details Location [PERSON_NAME] [STREET_ADDRESS…" at bounding box center [784, 386] width 470 height 328
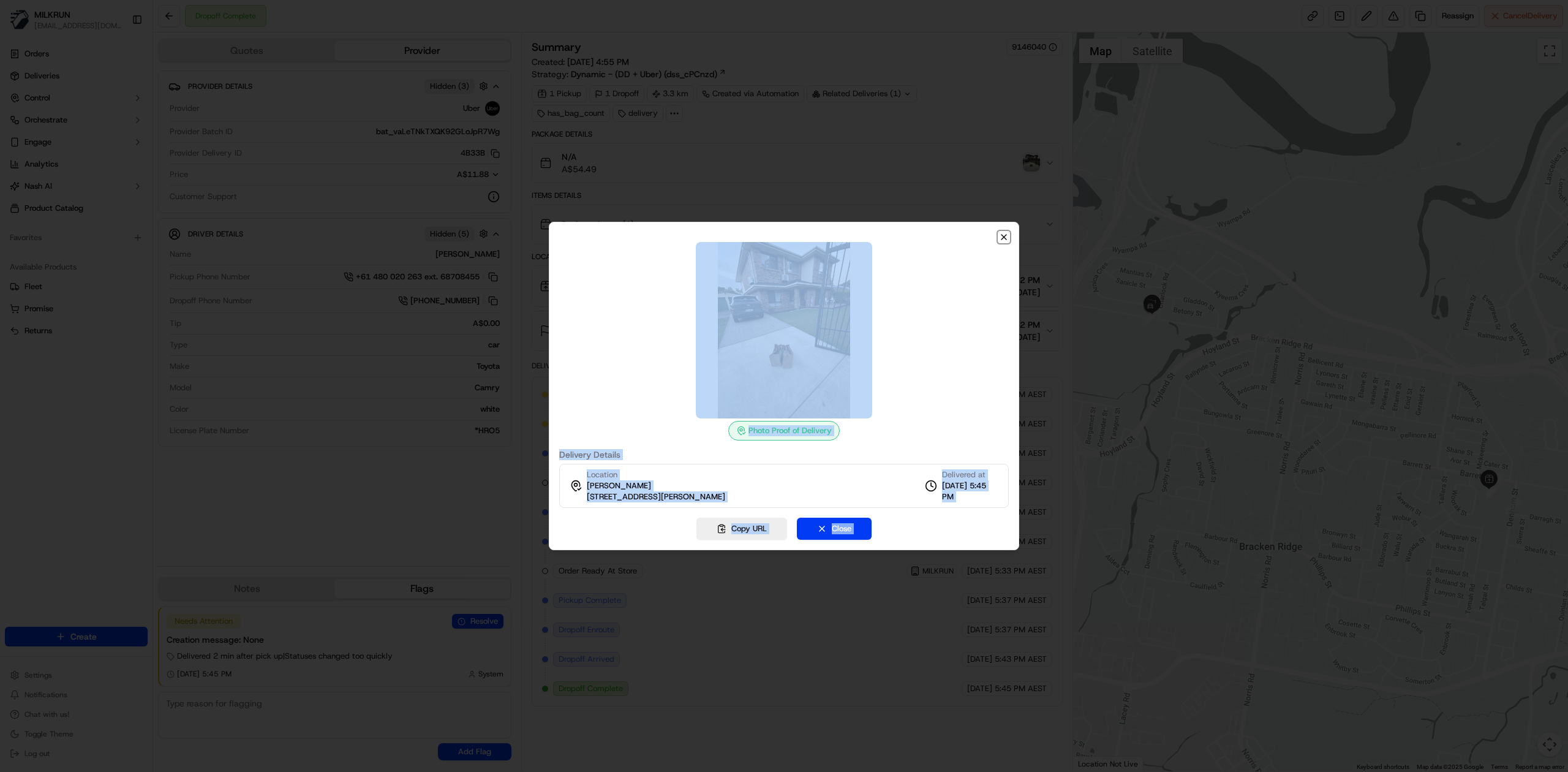
click at [1003, 236] on icon "button" at bounding box center [1004, 236] width 5 height 5
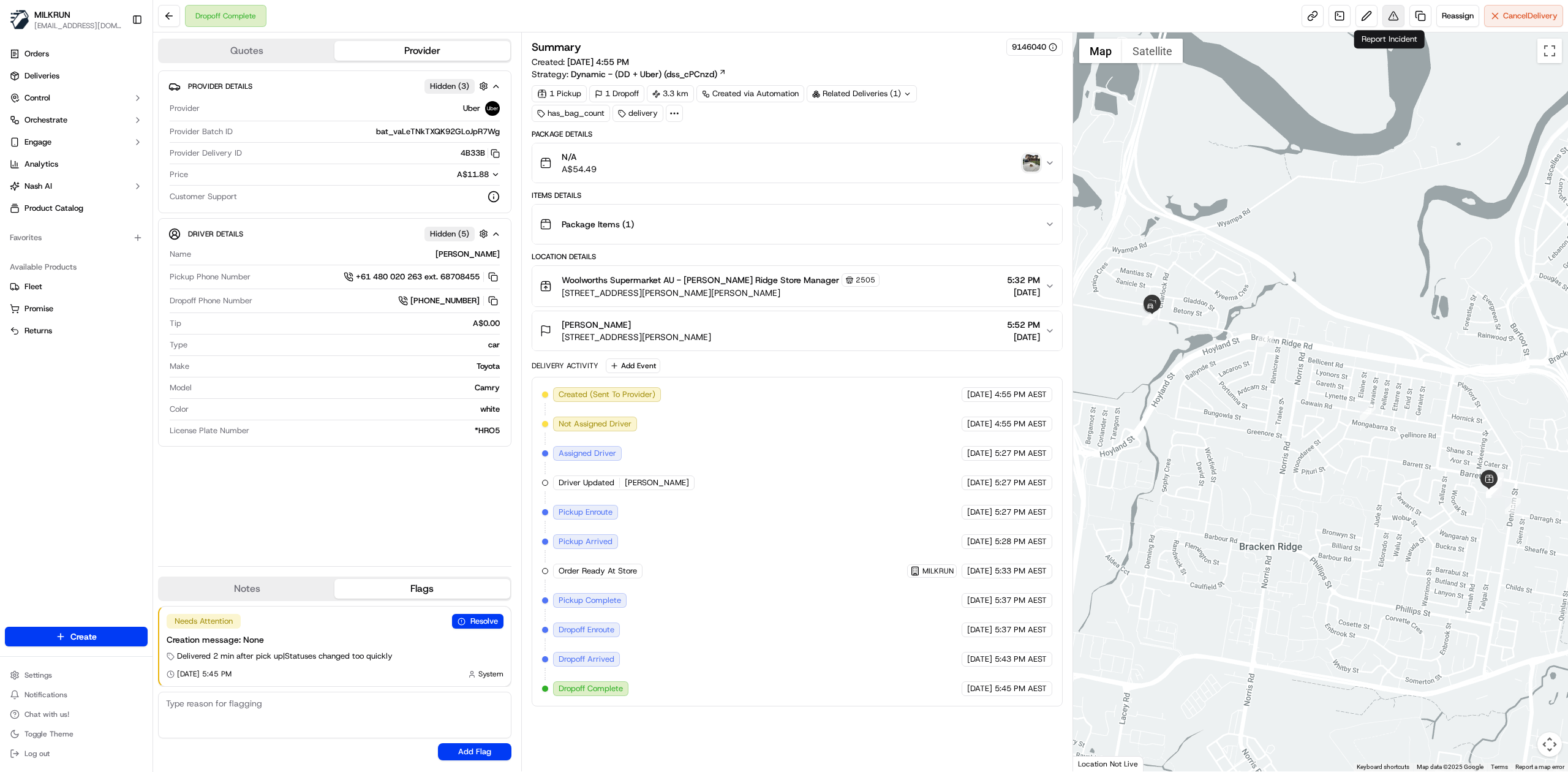
click at [1390, 16] on button at bounding box center [1393, 15] width 22 height 22
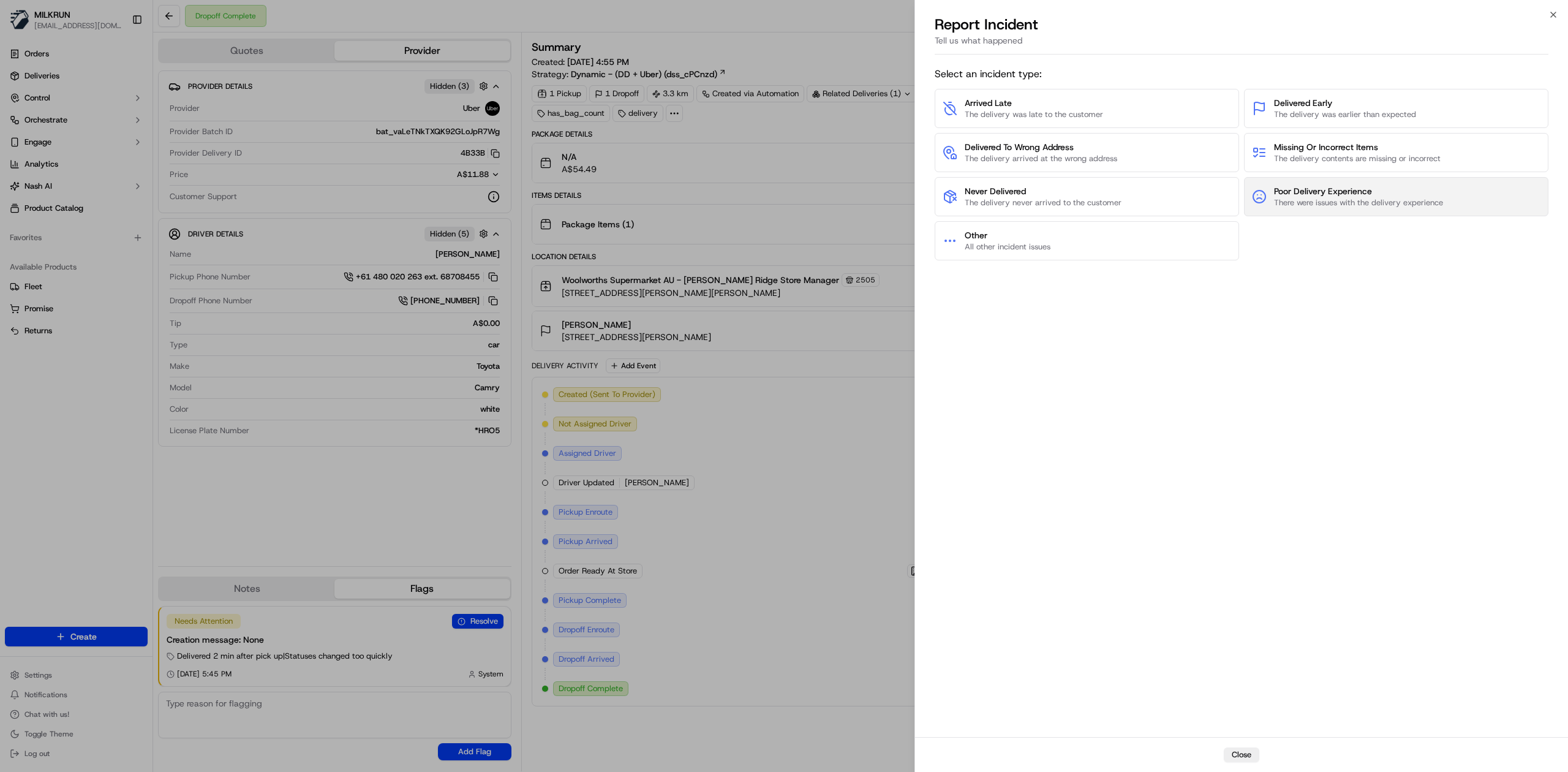
click at [1323, 198] on span "There were issues with the delivery experience" at bounding box center [1359, 203] width 169 height 11
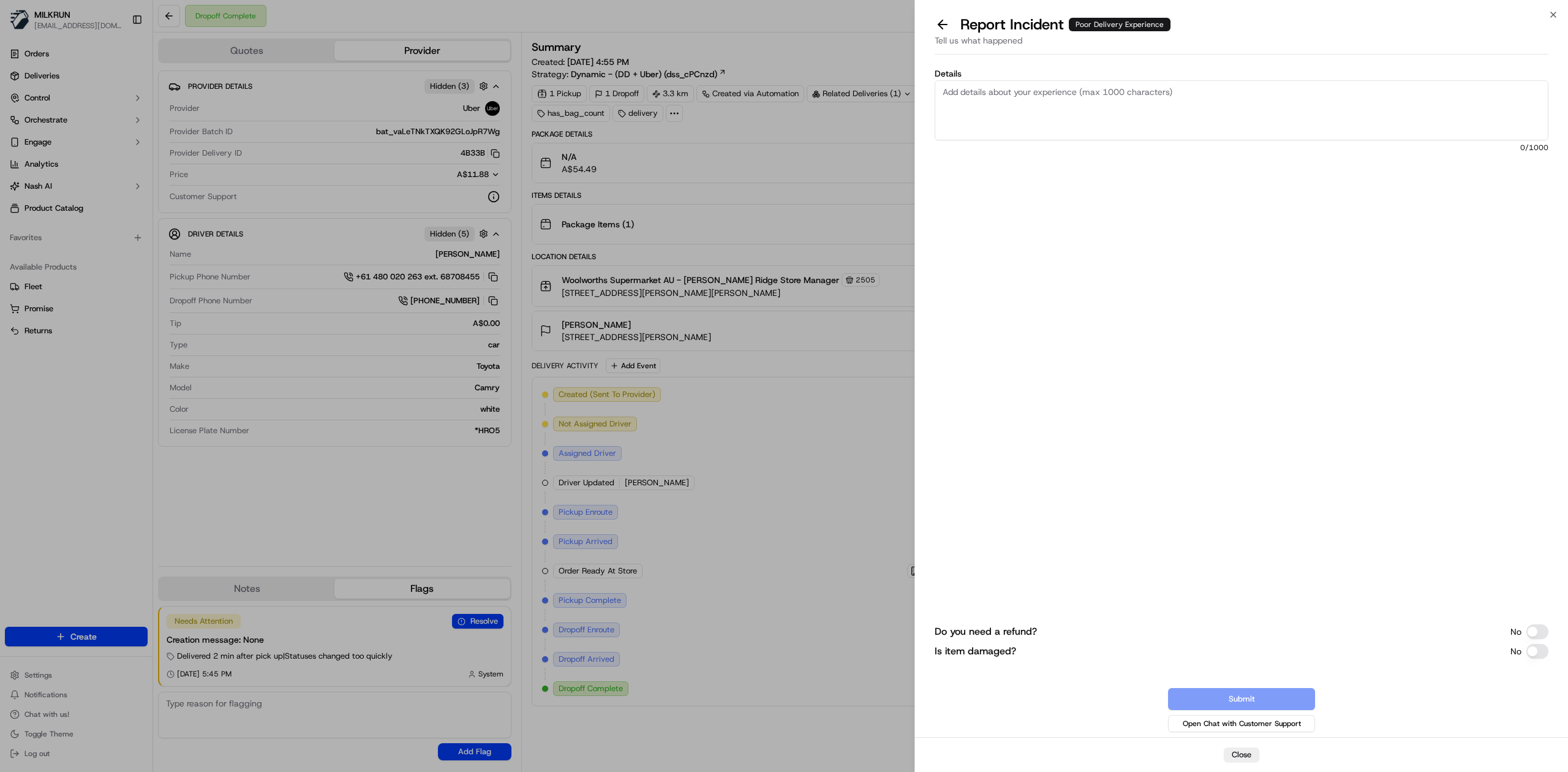
click at [1539, 629] on button "Do you need a refund?" at bounding box center [1537, 632] width 22 height 14
click at [1541, 514] on button "Is item damaged?" at bounding box center [1537, 514] width 22 height 14
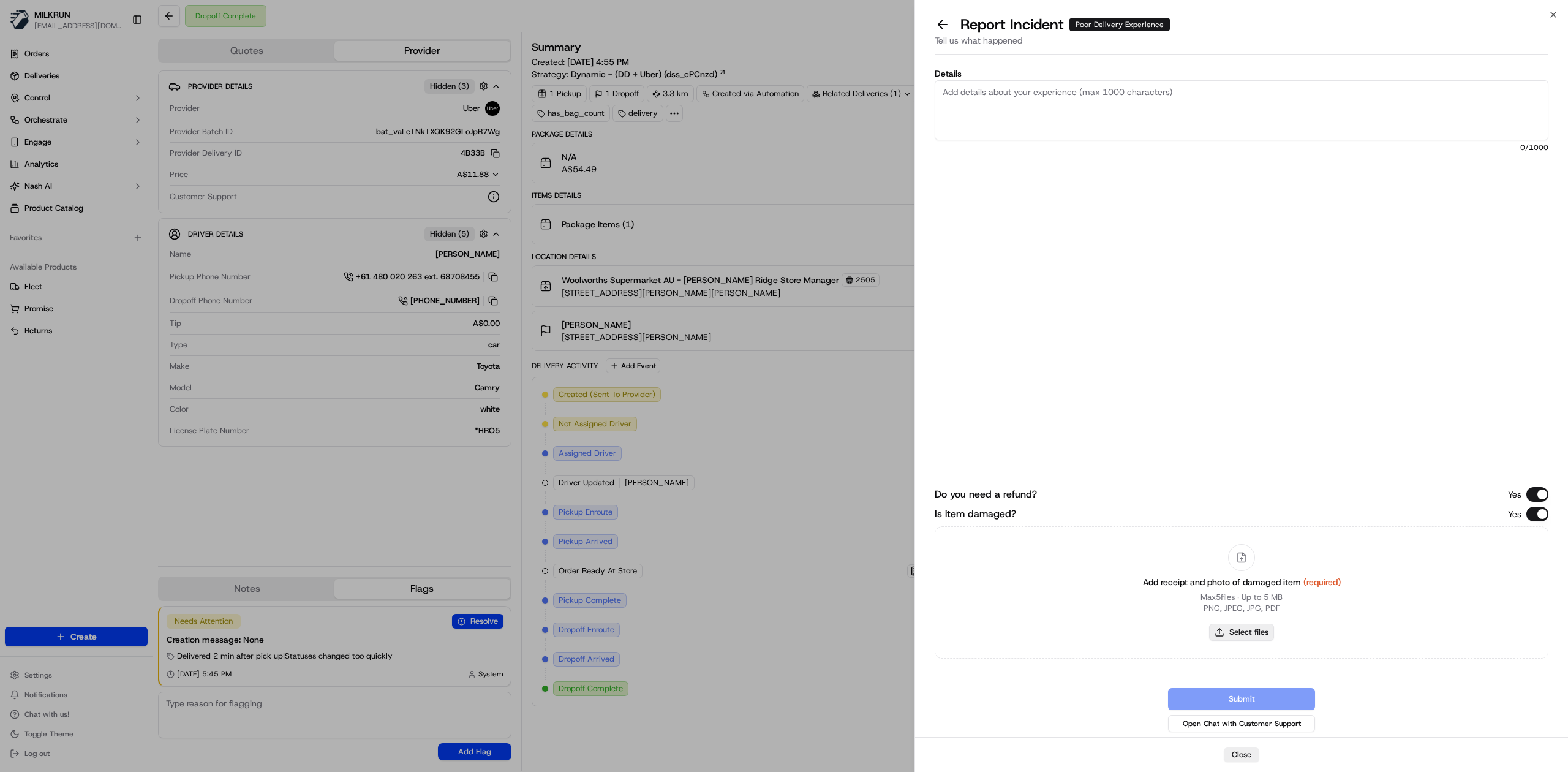
click at [1247, 629] on button "Select files" at bounding box center [1242, 632] width 65 height 17
click at [1255, 631] on button "Select files" at bounding box center [1242, 632] width 65 height 17
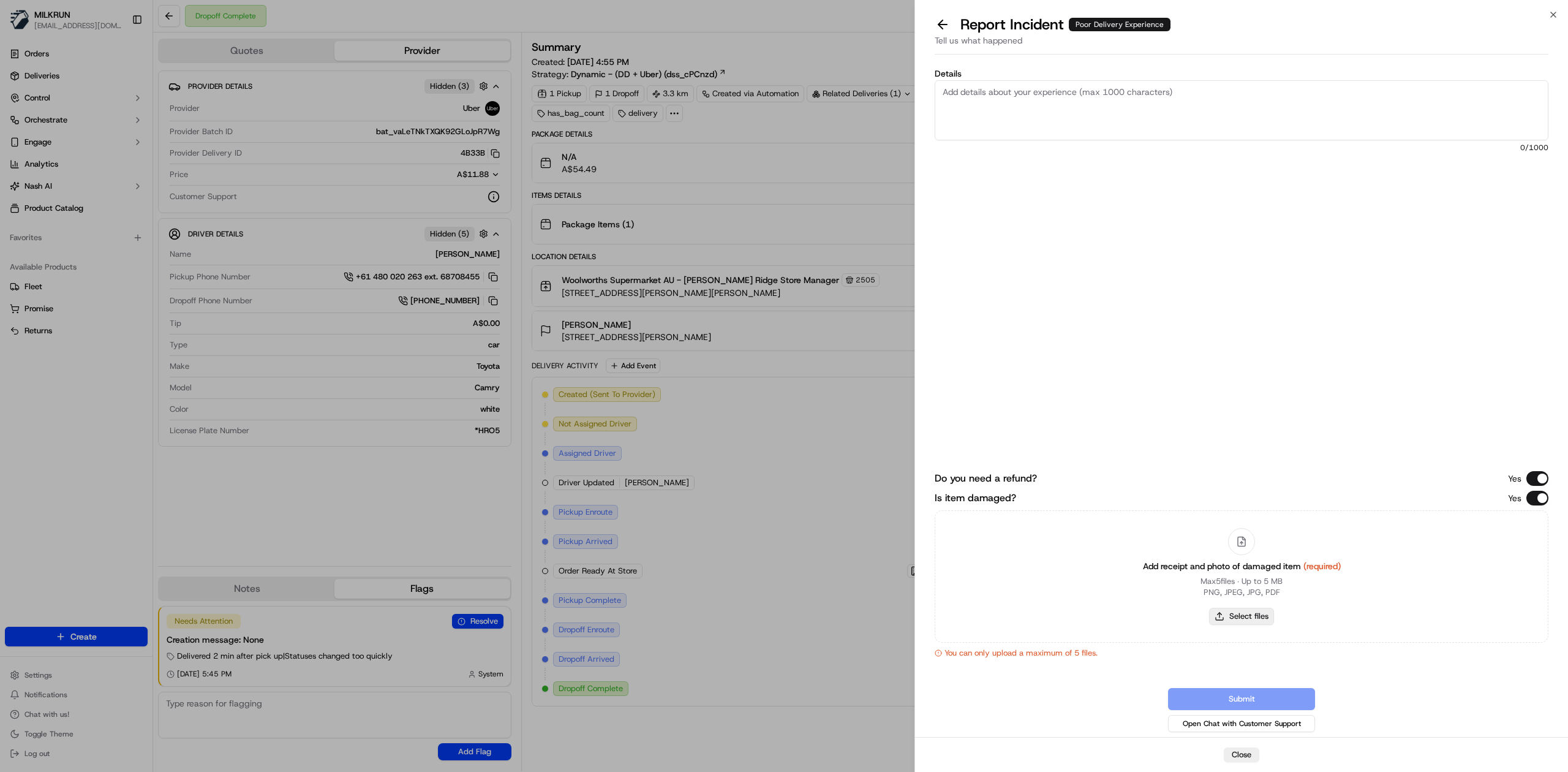
click at [1255, 613] on button "Select files" at bounding box center [1242, 616] width 65 height 17
type input "C:\fakepath\Messenger_creation_855F66B8-9D66-4014-ADB8-150250586ED8.jpeg"
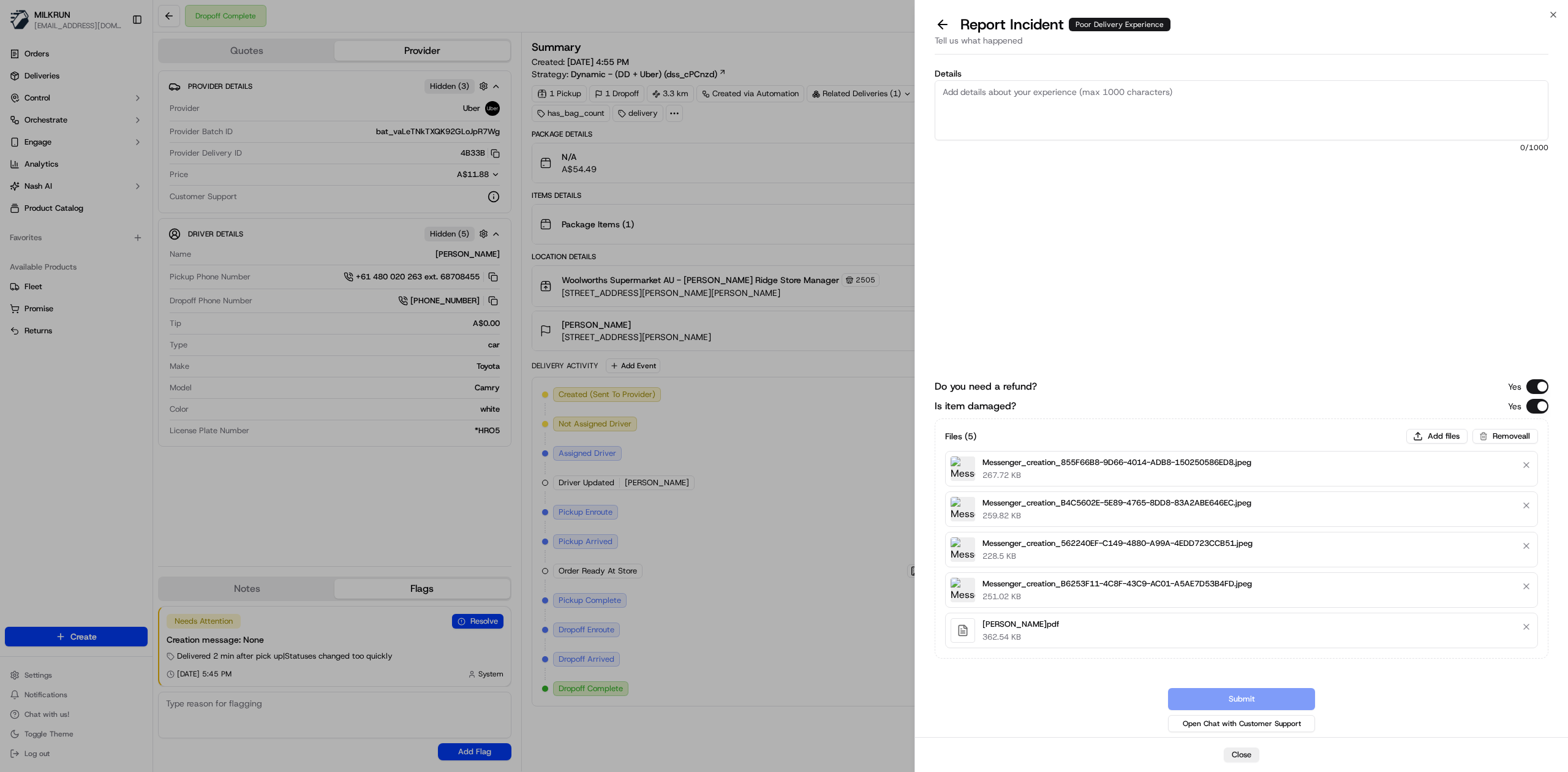
click at [1067, 105] on textarea "Details" at bounding box center [1242, 111] width 614 height 60
paste textarea "The delivery was left on the road (entry to drive way, not at my door) and all …"
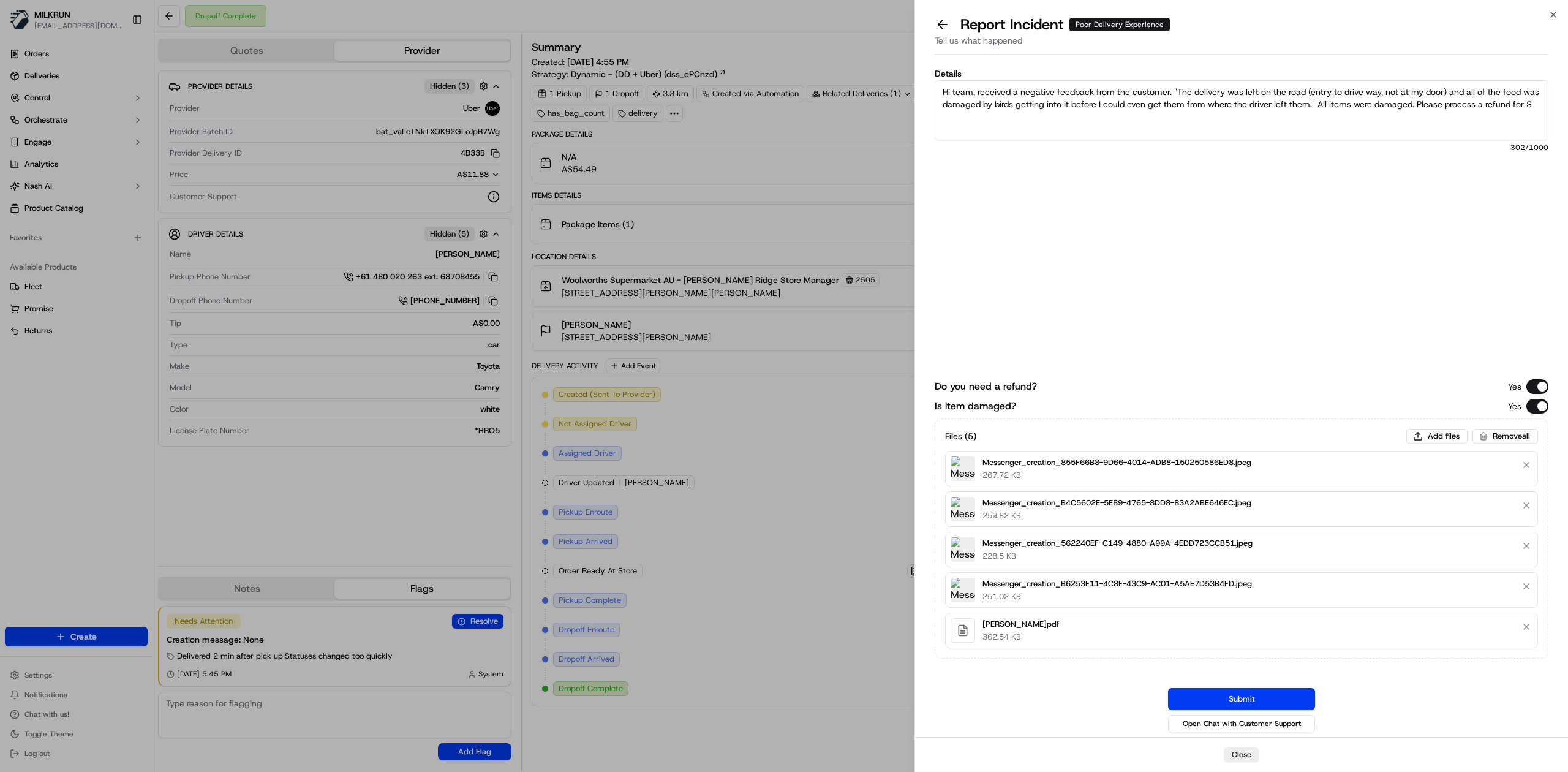
click at [1324, 169] on div "Details Hi team, received a negative feedback from the customer. "The delivery …" at bounding box center [1242, 202] width 614 height 266
click at [1009, 118] on textarea "Hi team, received a negative feedback from the customer. "The delivery was left…" at bounding box center [1242, 111] width 614 height 60
type textarea "Hi team, received a negative feedback from the customer. "The delivery was left…"
click at [1289, 704] on button "Submit" at bounding box center [1242, 699] width 147 height 22
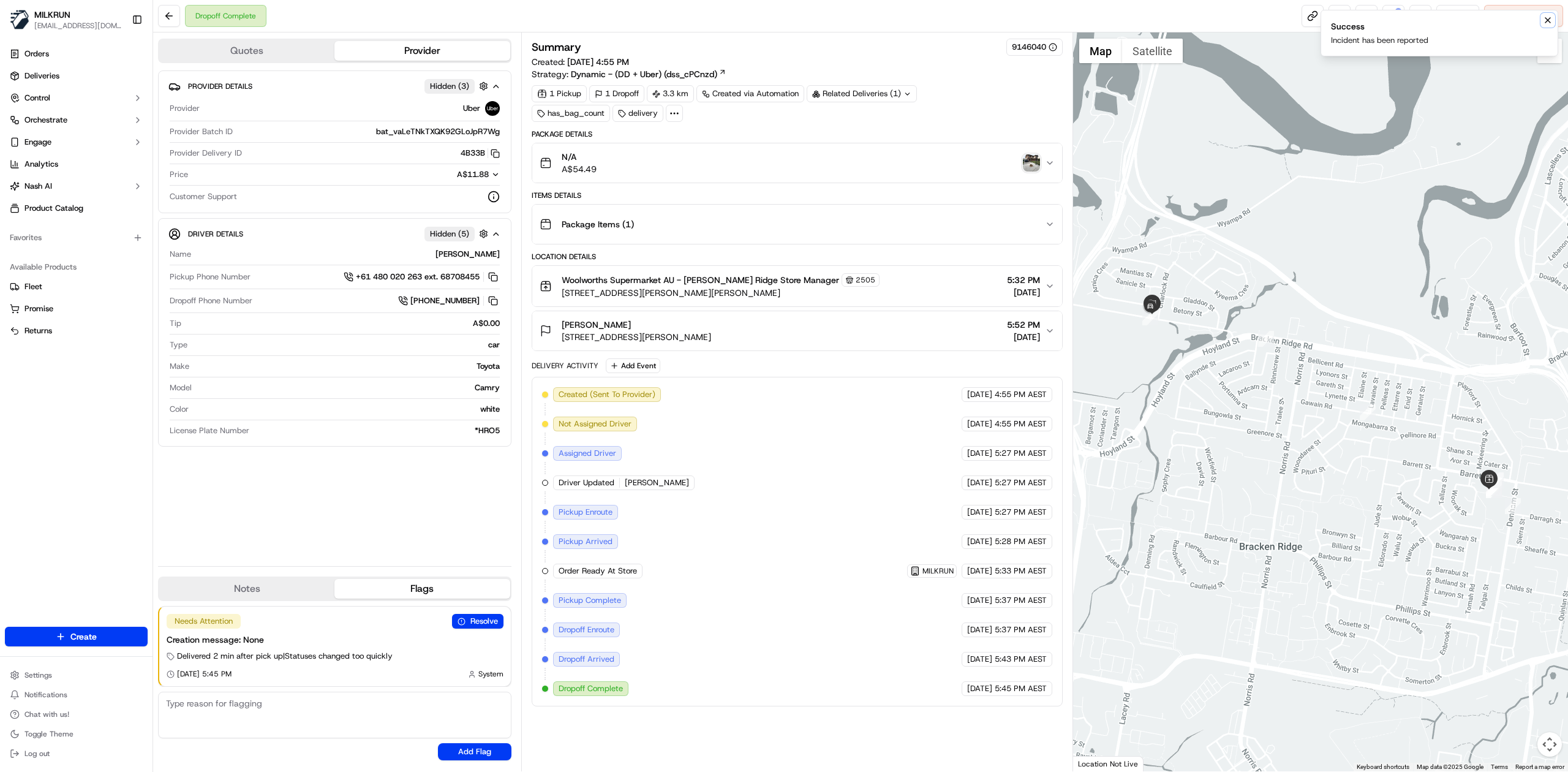
click at [1549, 20] on icon "Notifications (F8)" at bounding box center [1547, 20] width 5 height 5
click at [1393, 20] on button at bounding box center [1393, 15] width 22 height 22
